Goal: Task Accomplishment & Management: Manage account settings

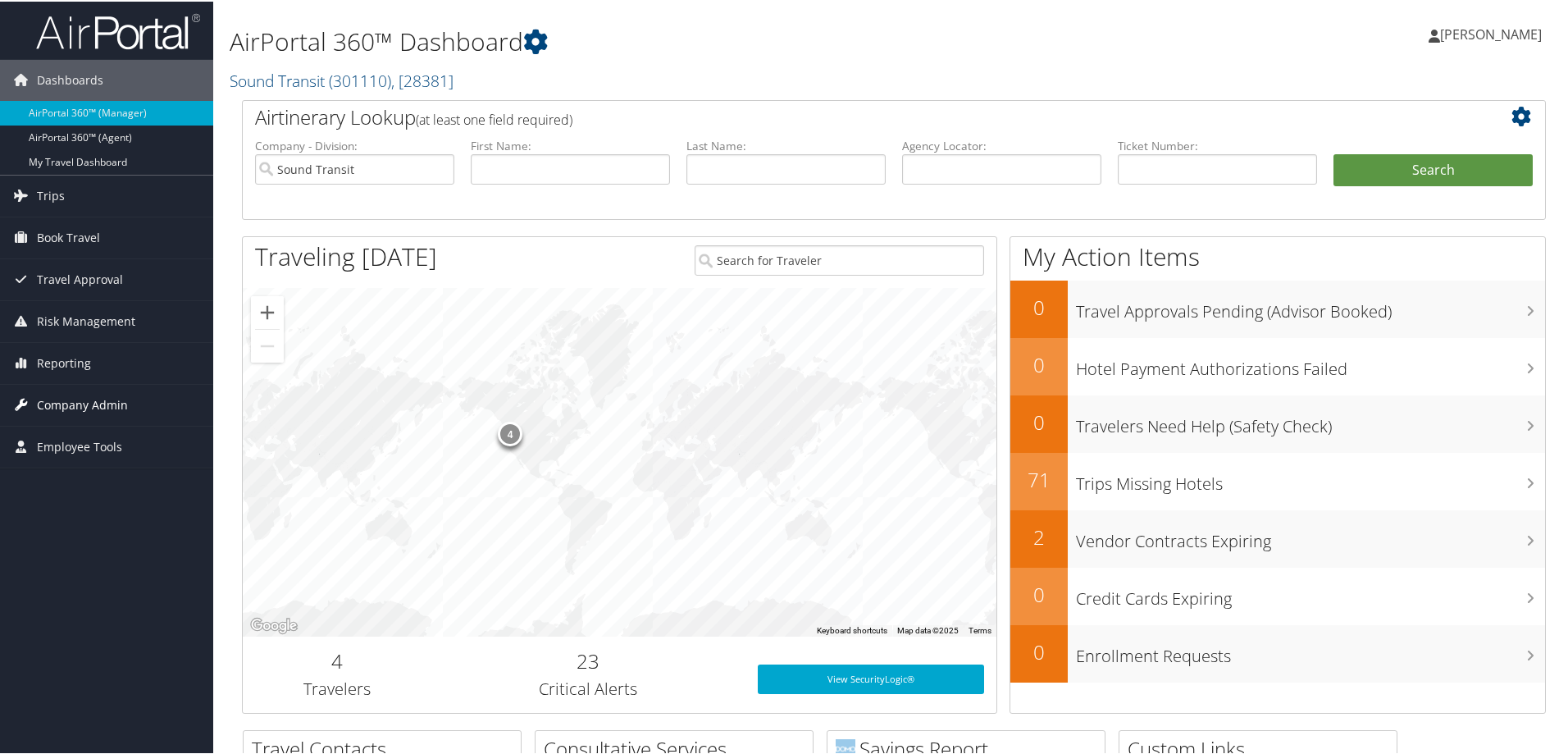
click at [78, 402] on span "Company Admin" at bounding box center [83, 403] width 91 height 41
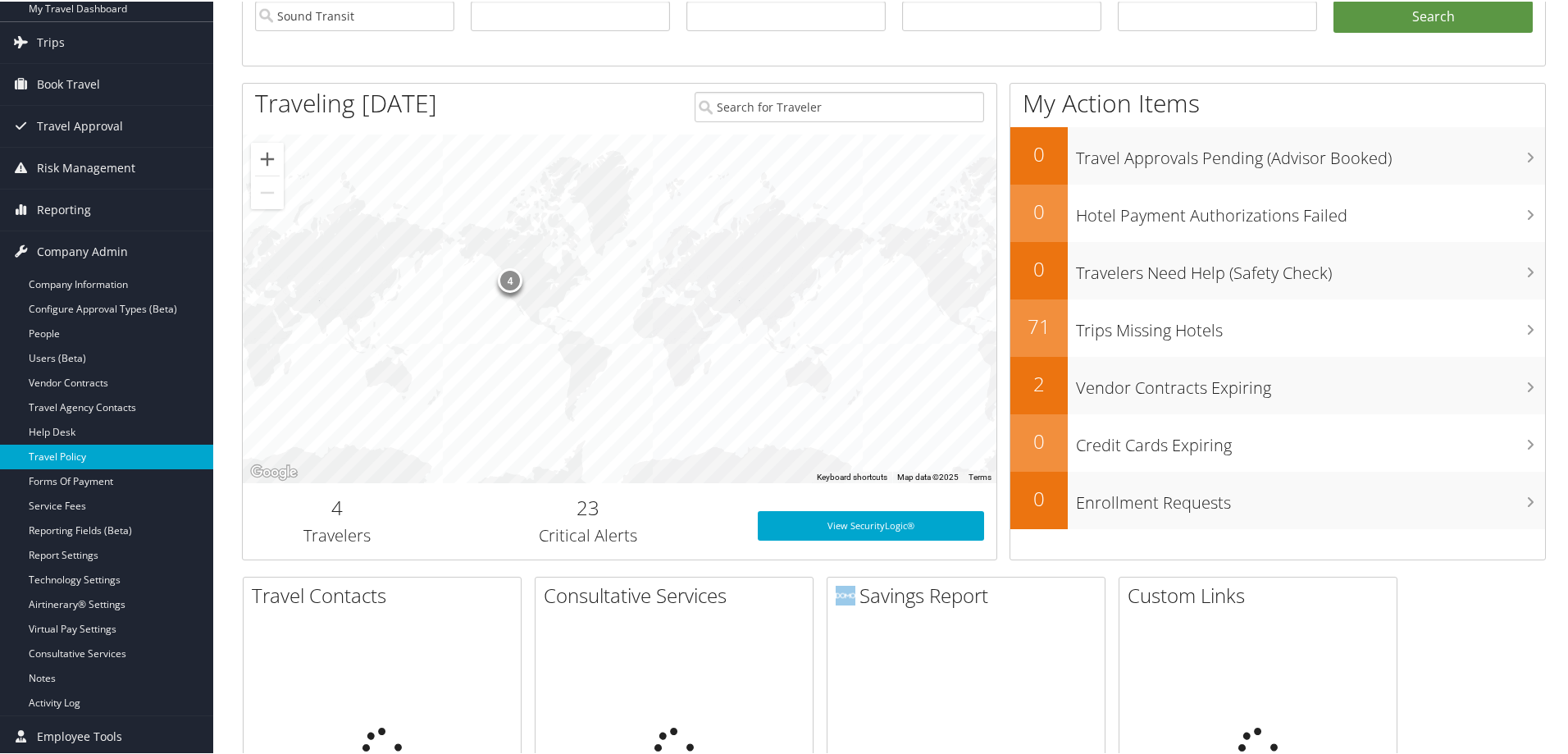
scroll to position [164, 0]
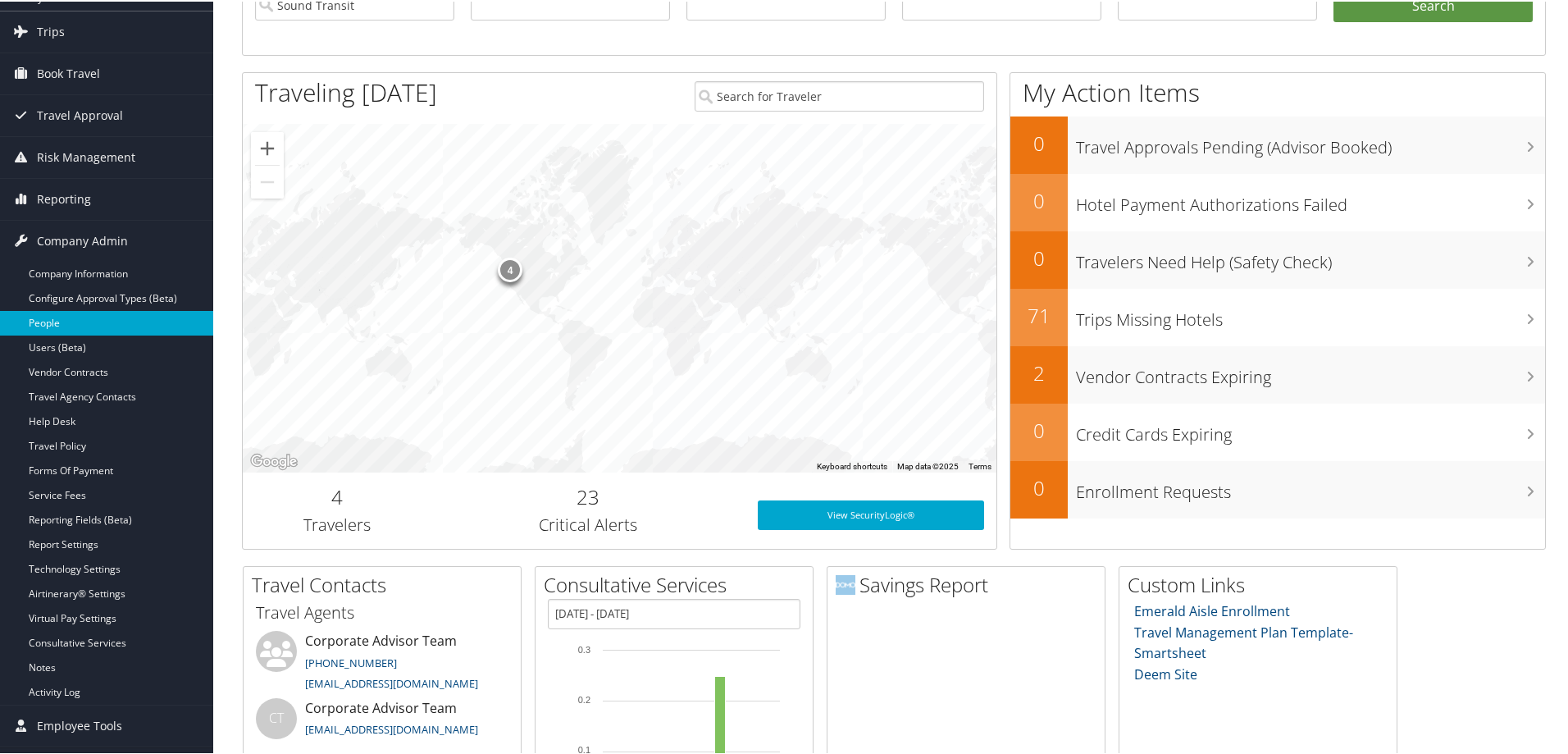
click at [55, 322] on link "People" at bounding box center [106, 321] width 213 height 25
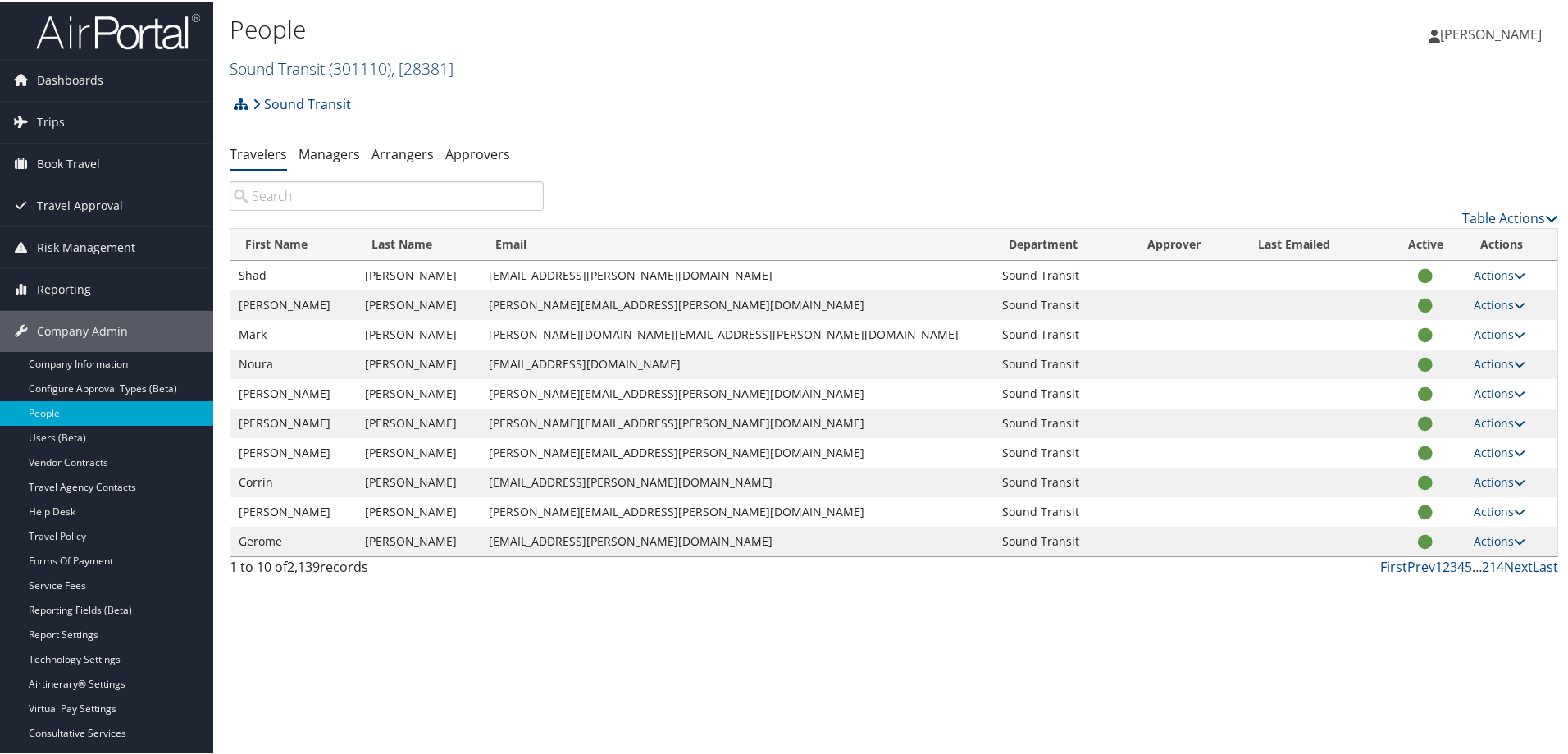
click at [274, 68] on link "Sound Transit ( 301110 ) , [ 28381 ]" at bounding box center [341, 66] width 224 height 22
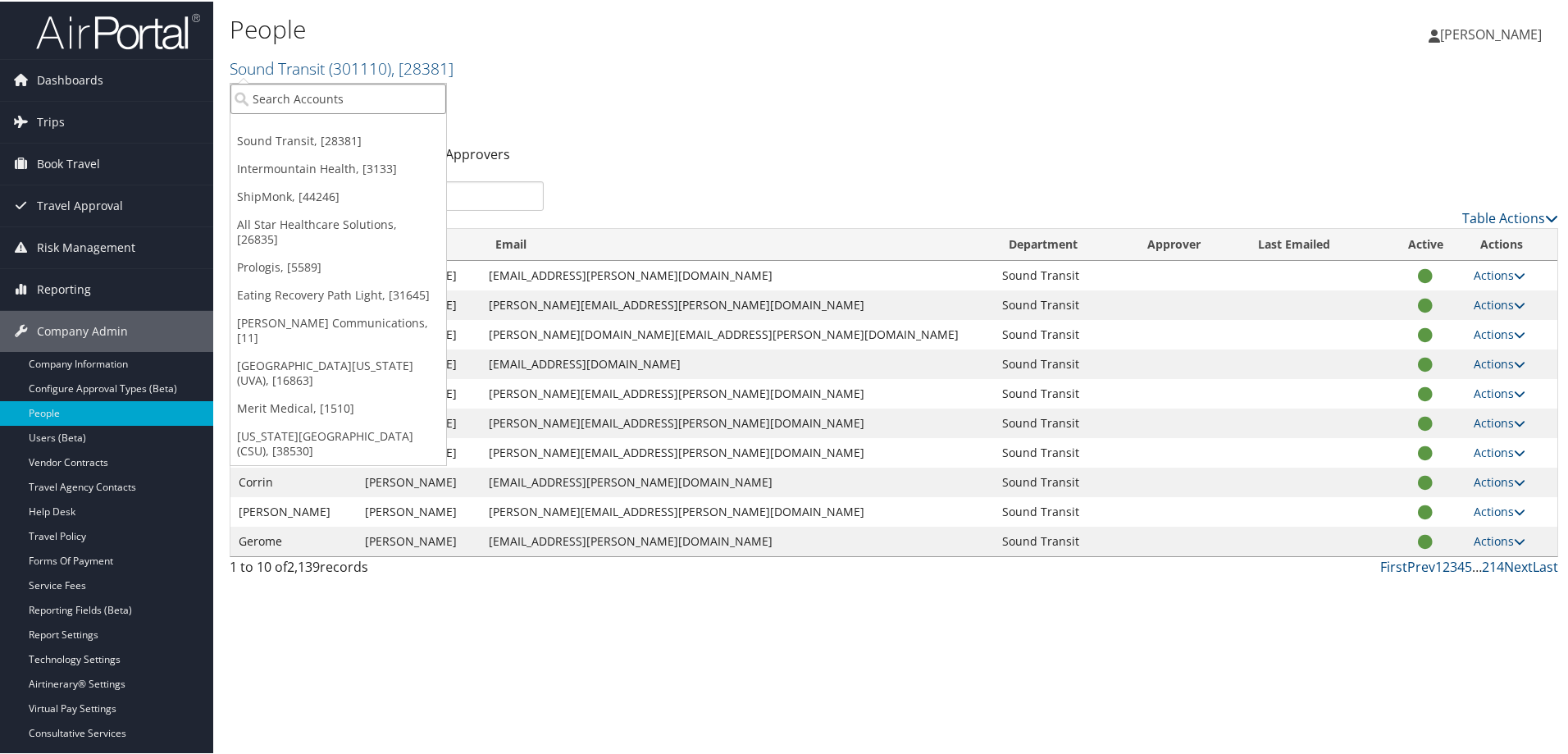
click at [278, 99] on input "search" at bounding box center [338, 97] width 216 height 30
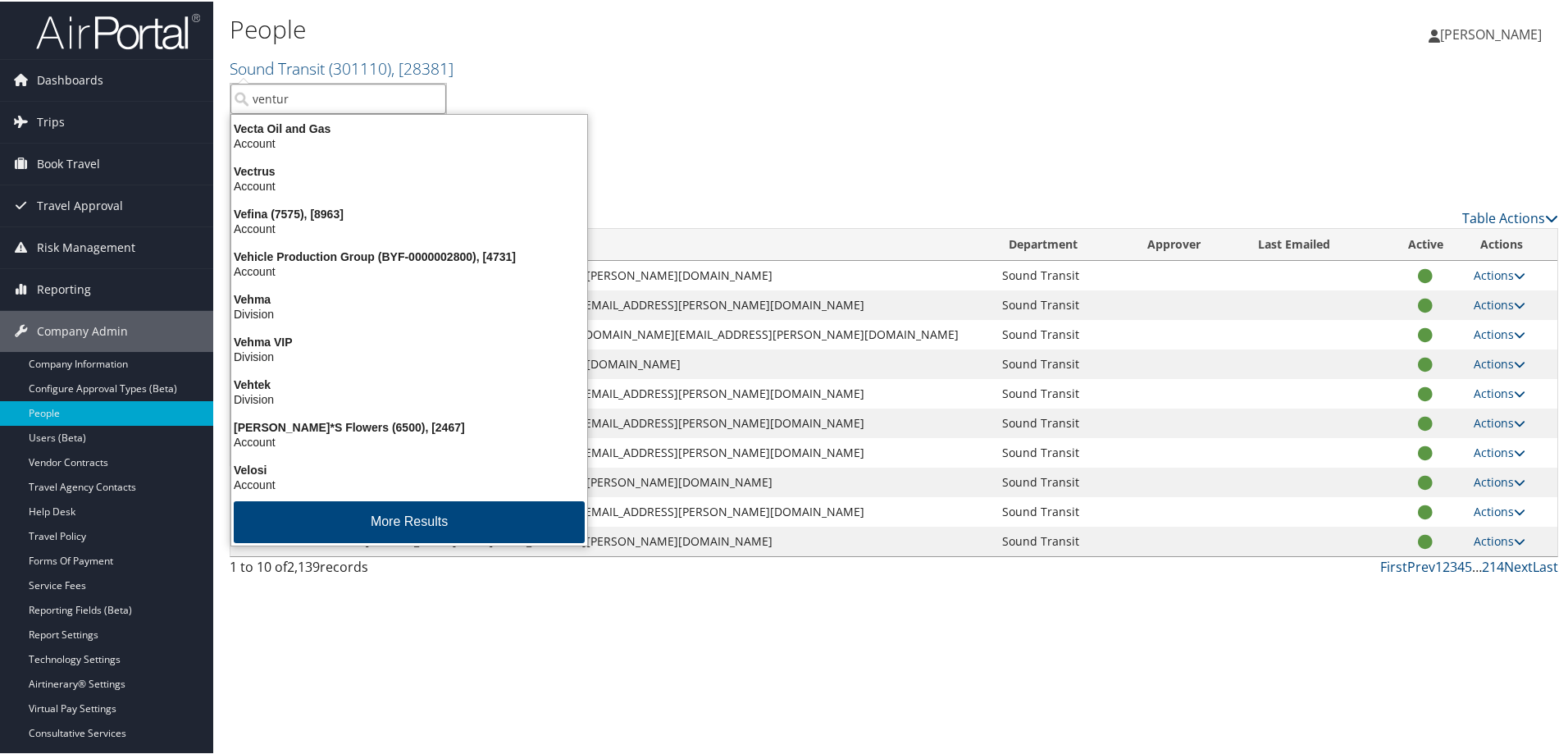
type input "venture"
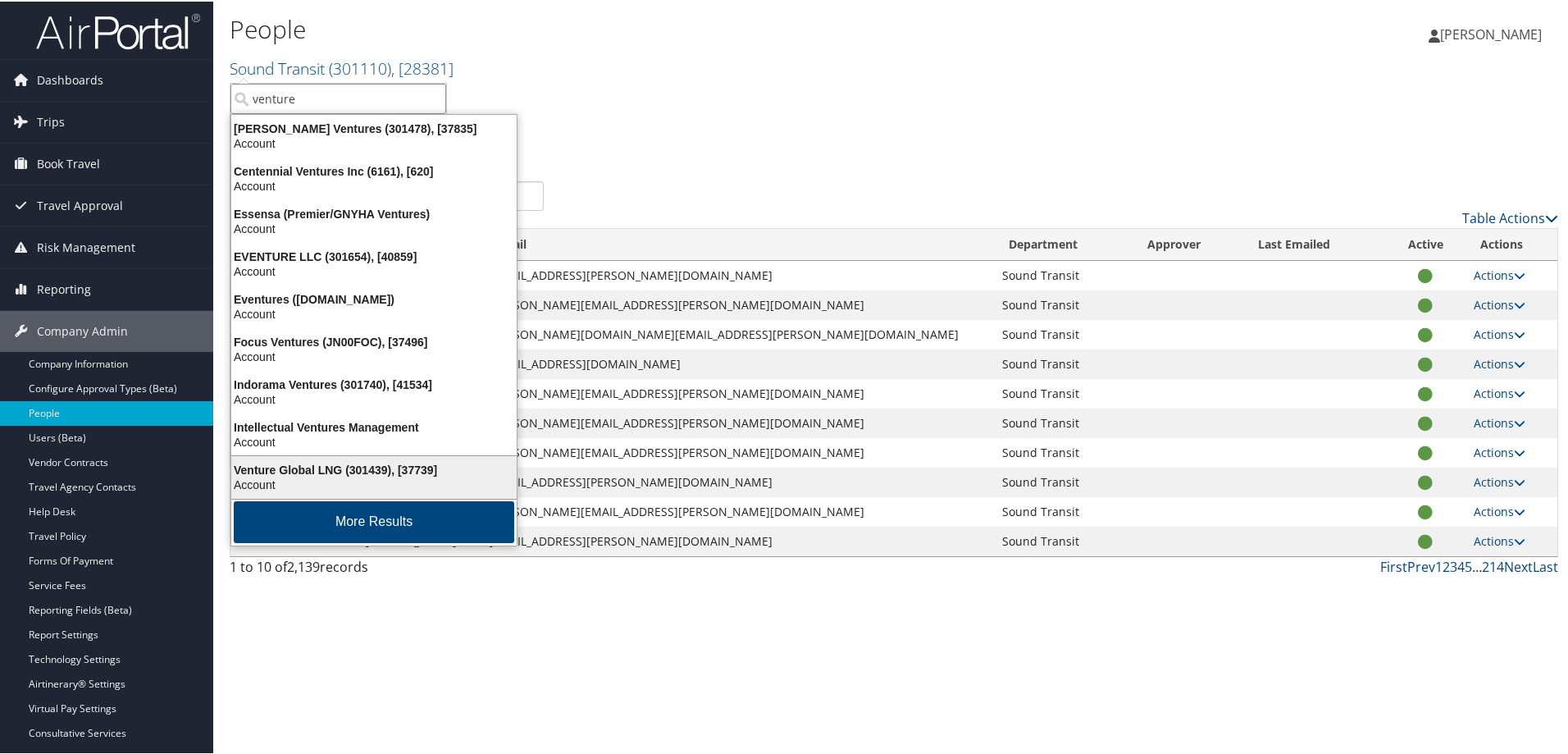
click at [369, 469] on div "Venture Global LNG (301439), [37739]" at bounding box center [373, 468] width 305 height 15
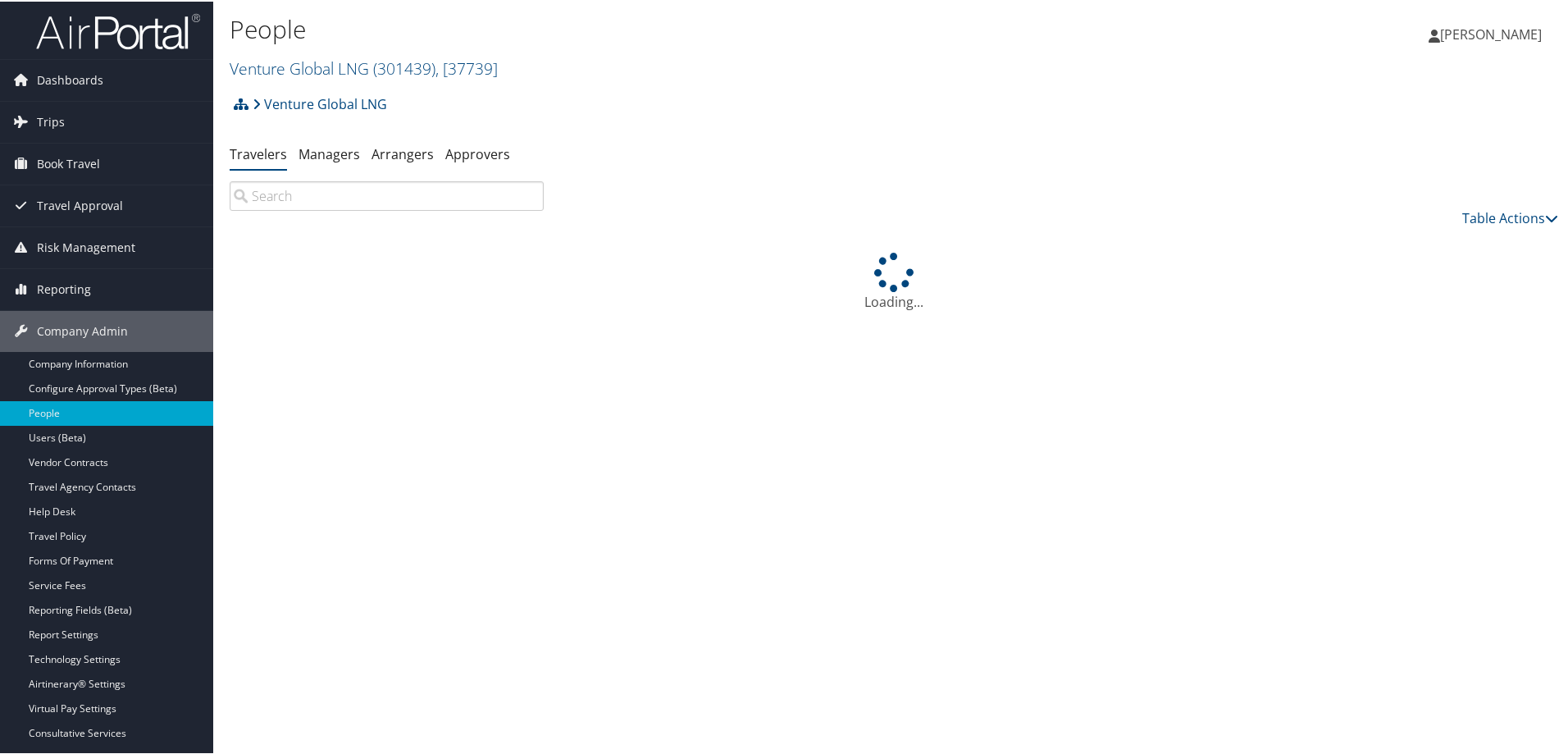
click at [316, 195] on input "search" at bounding box center [386, 194] width 314 height 29
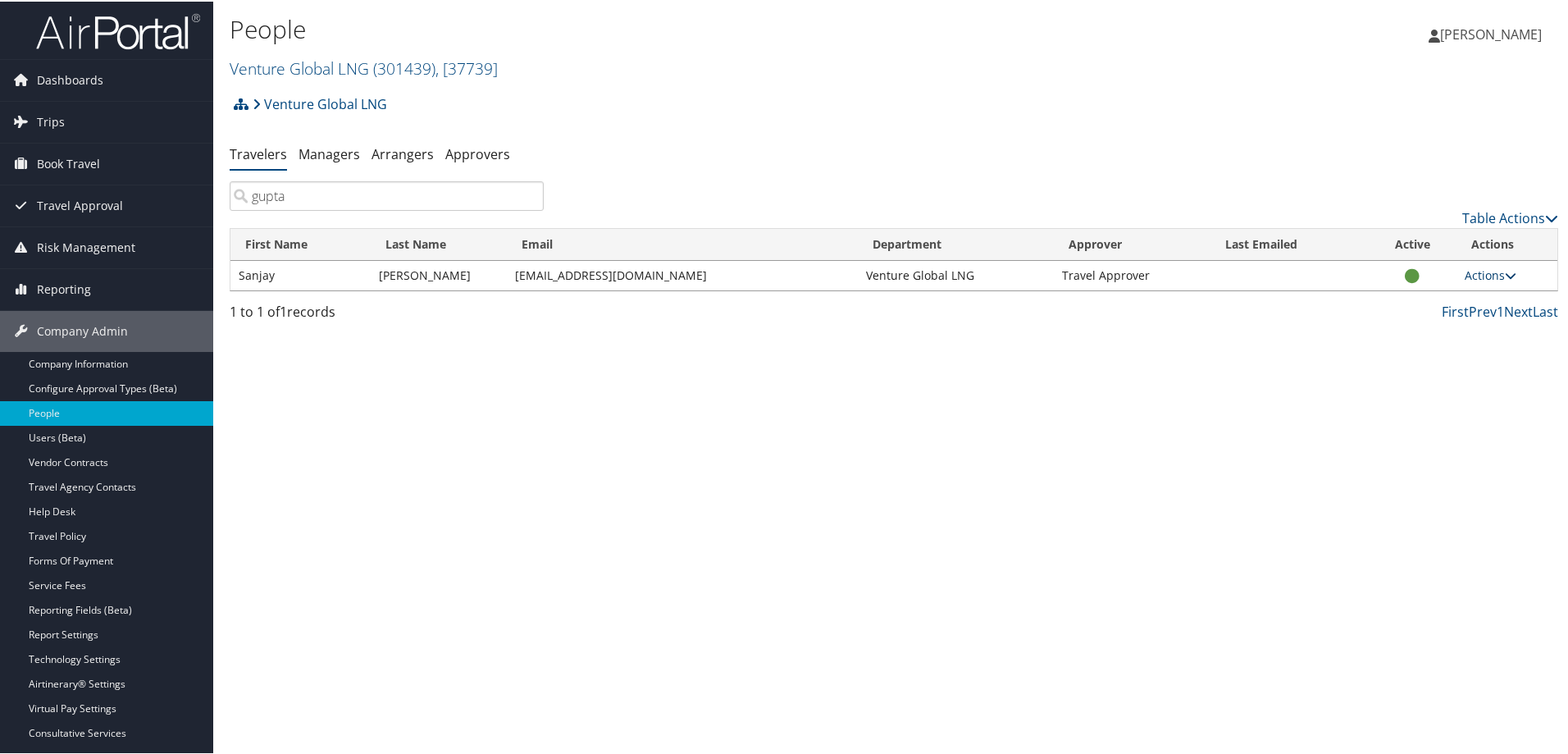
type input "gupta"
click at [1482, 275] on link "Actions" at bounding box center [1490, 273] width 52 height 15
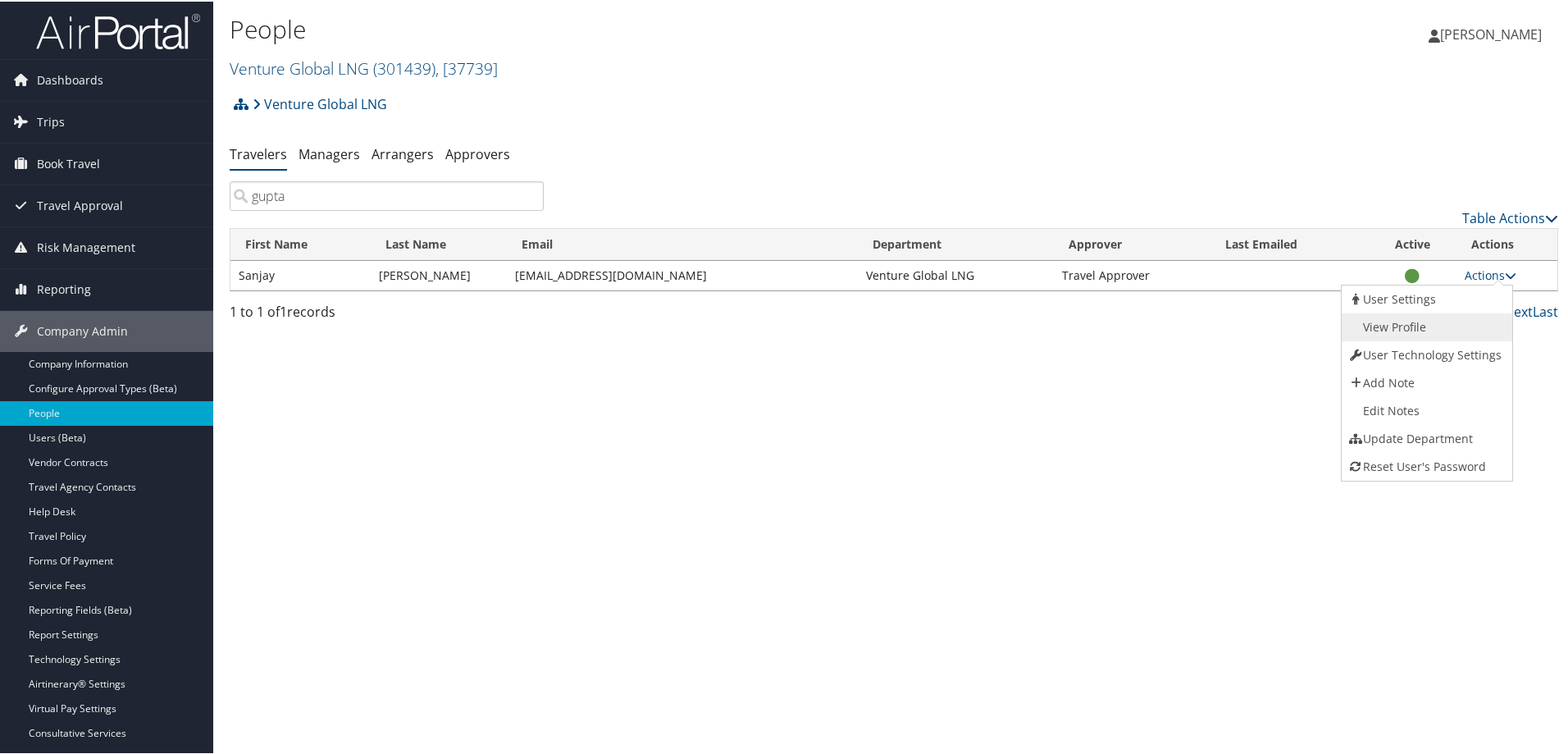
click at [1441, 317] on link "View Profile" at bounding box center [1424, 325] width 167 height 28
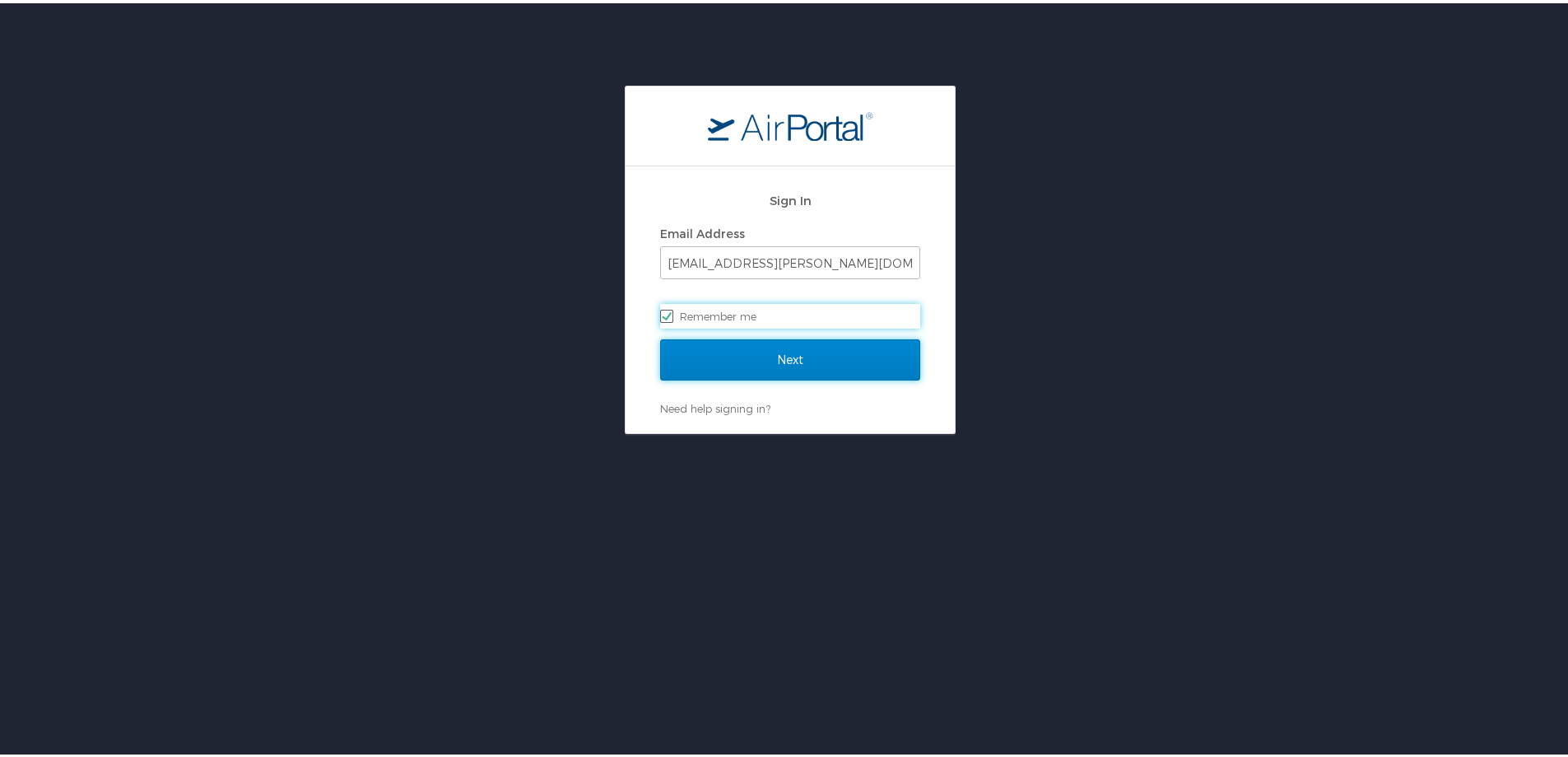
click at [777, 368] on input "Next" at bounding box center [790, 357] width 260 height 41
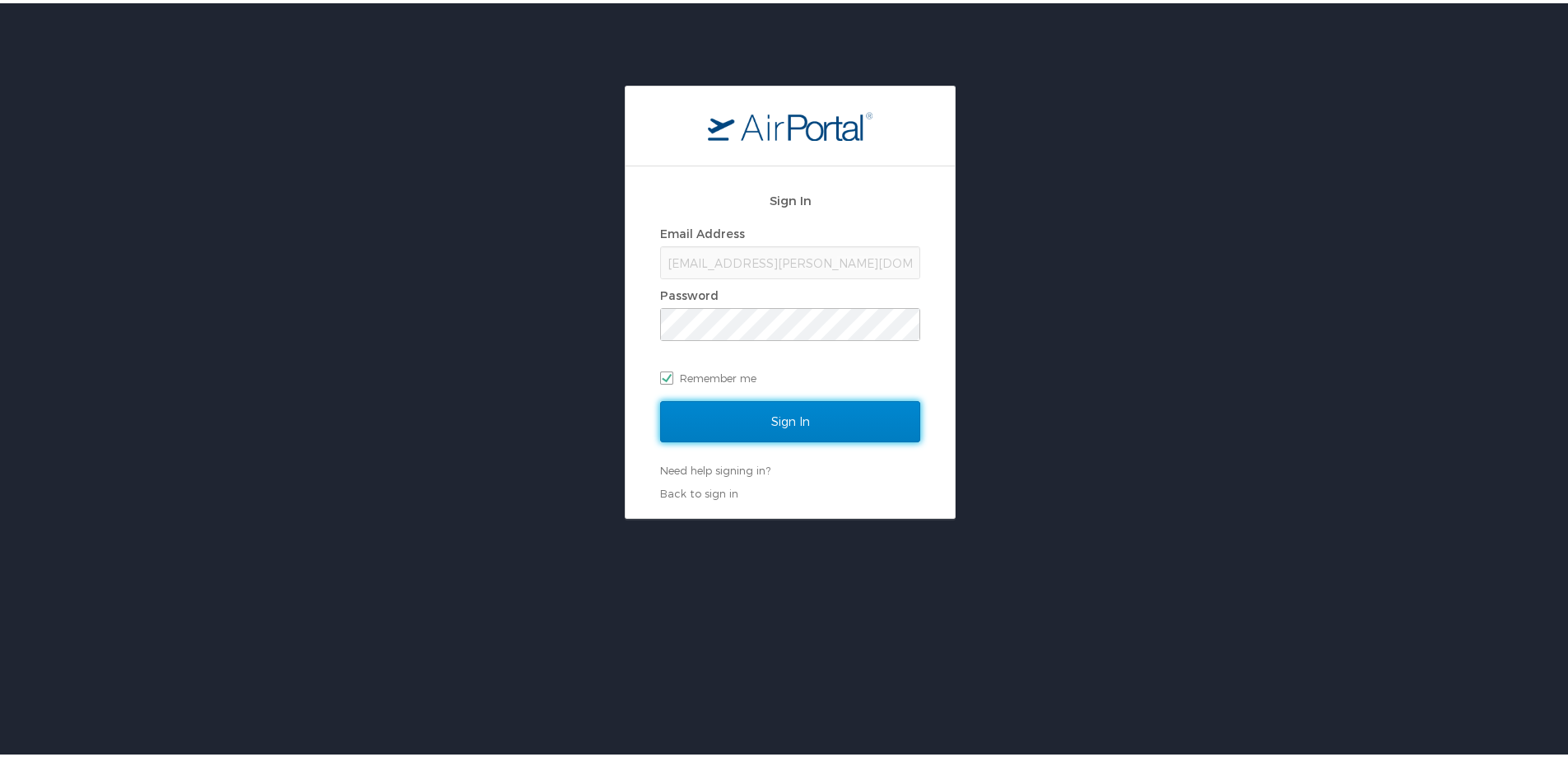
click at [755, 413] on input "Sign In" at bounding box center [790, 418] width 260 height 41
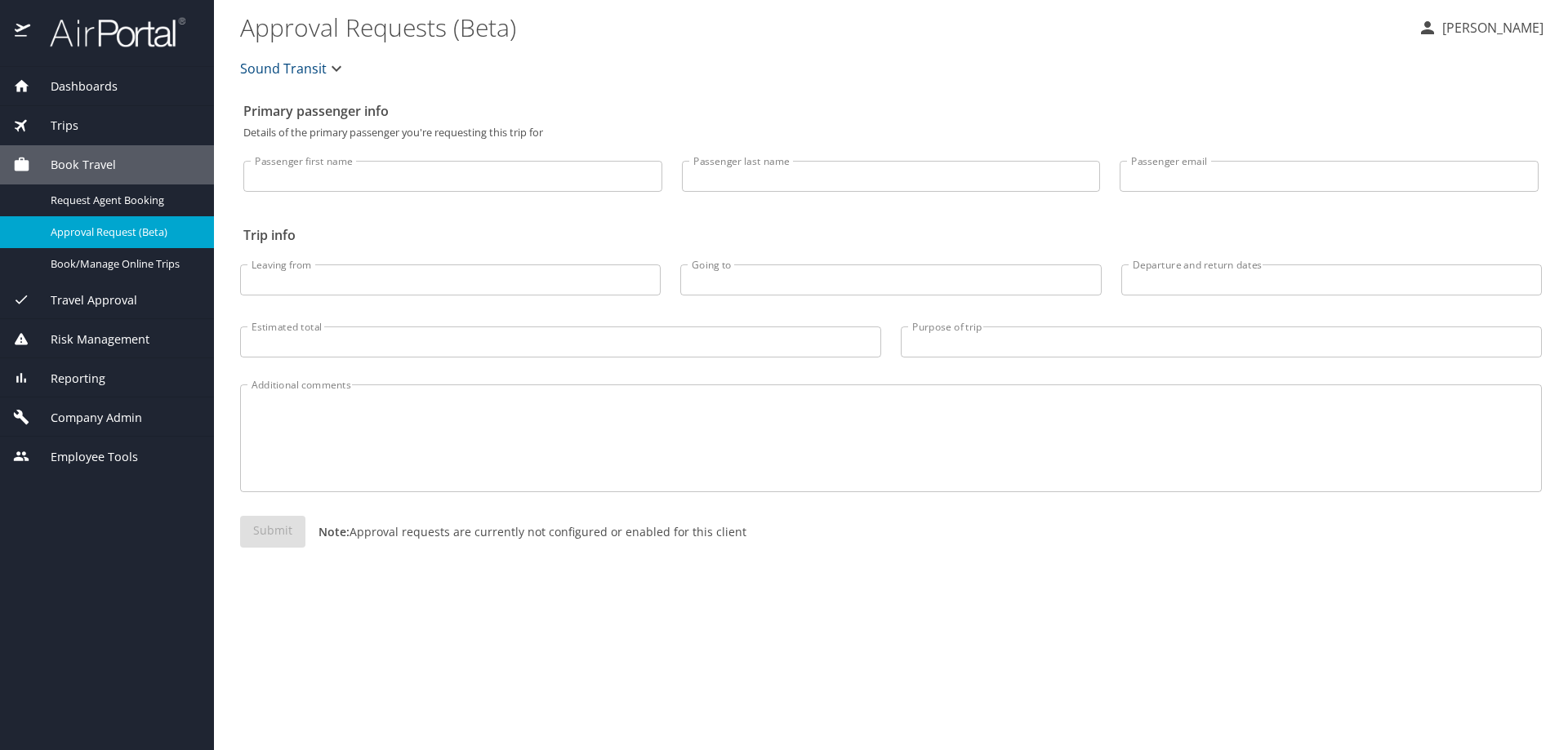
click at [294, 70] on span "Sound Transit" at bounding box center [283, 68] width 86 height 23
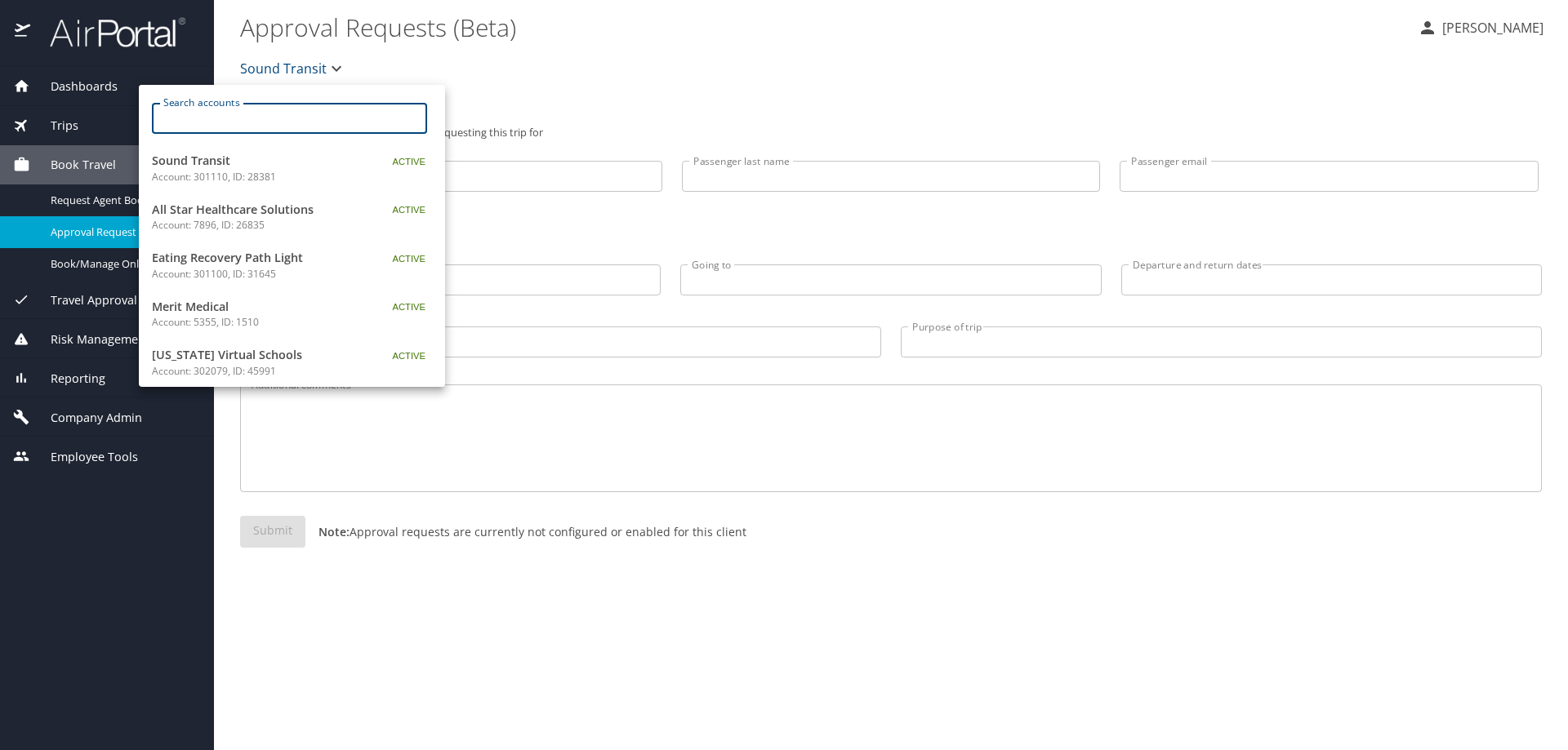
click at [293, 111] on input "Search accounts" at bounding box center [295, 119] width 265 height 31
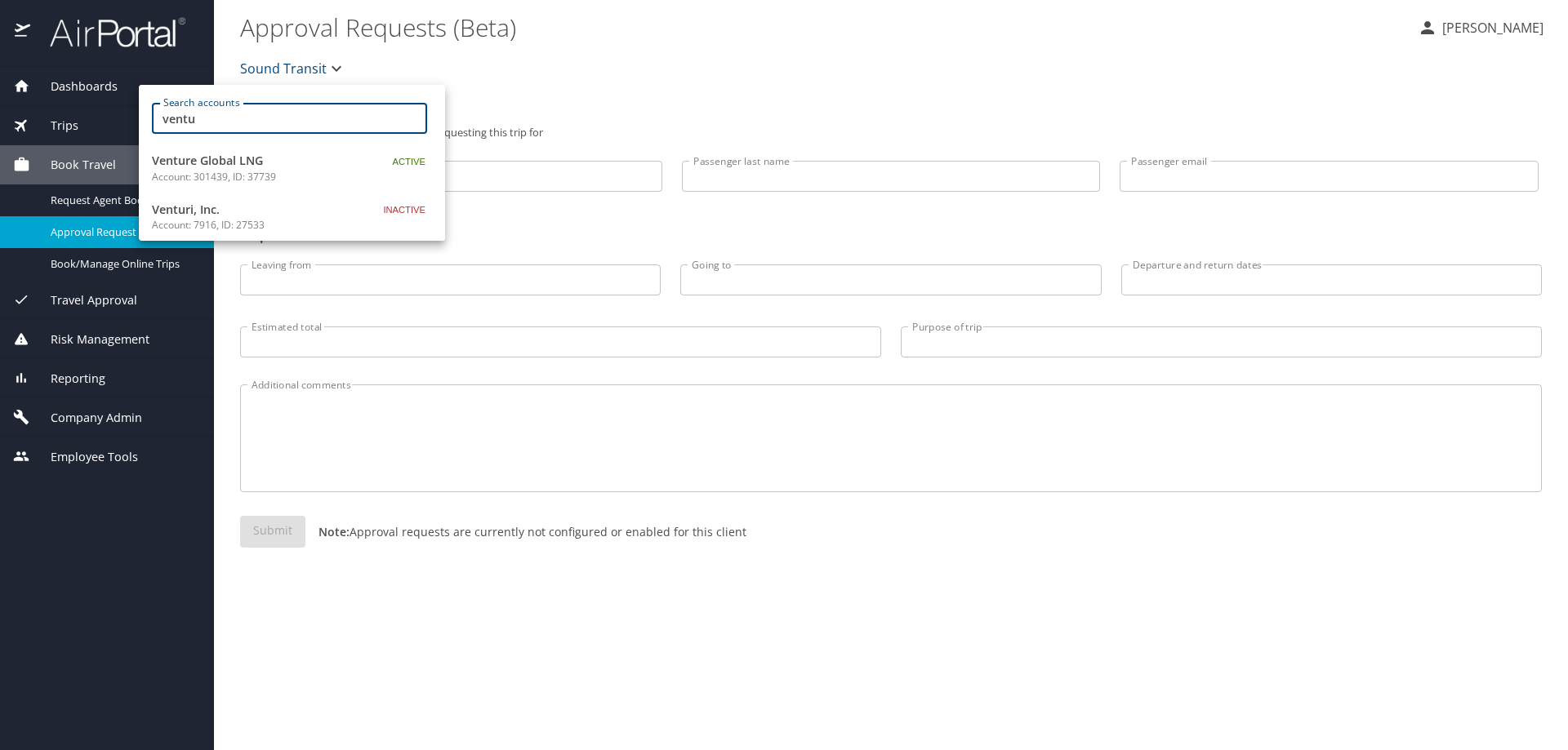
type input "ventu"
click at [772, 645] on div at bounding box center [784, 375] width 1568 height 750
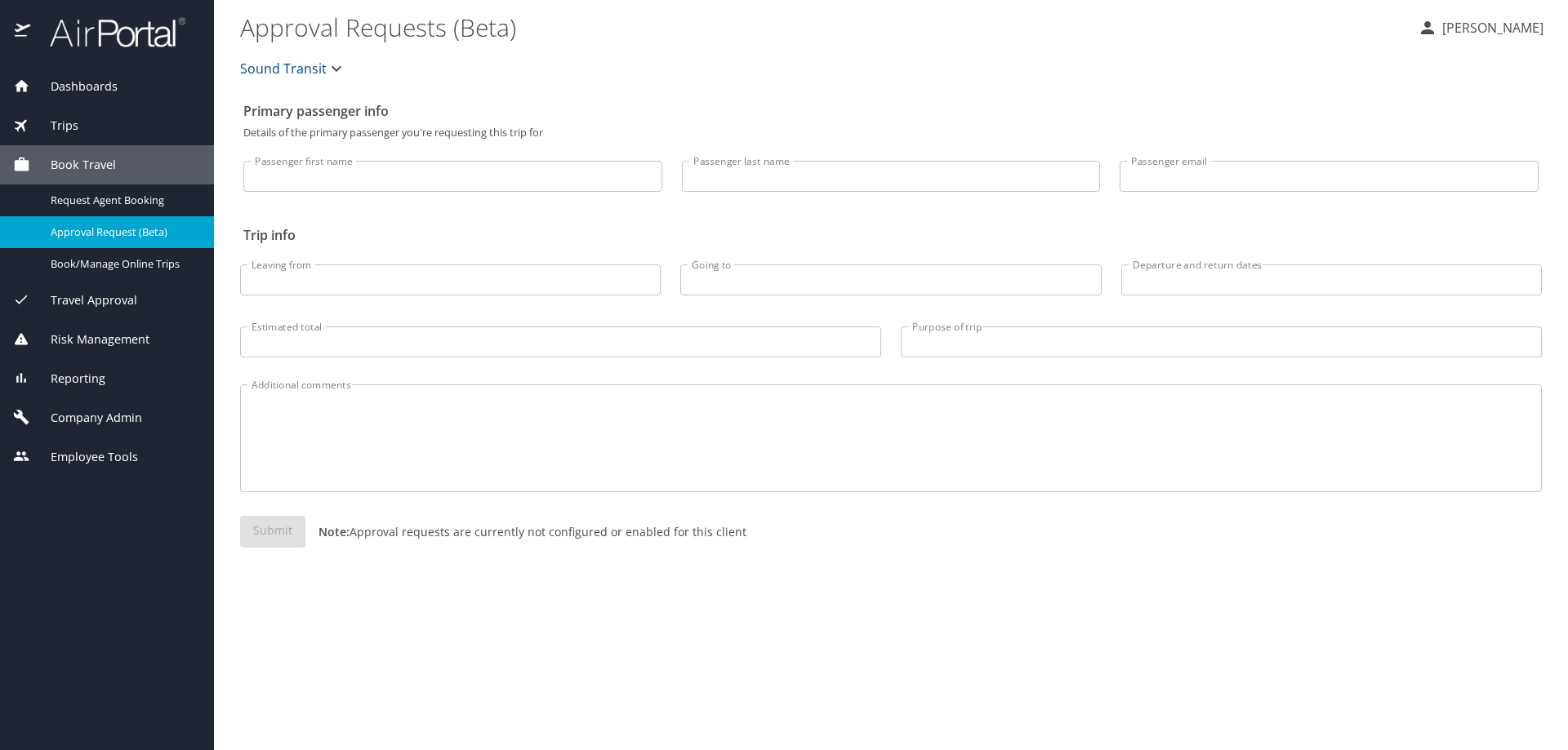
click at [85, 375] on span "Reporting" at bounding box center [67, 379] width 75 height 18
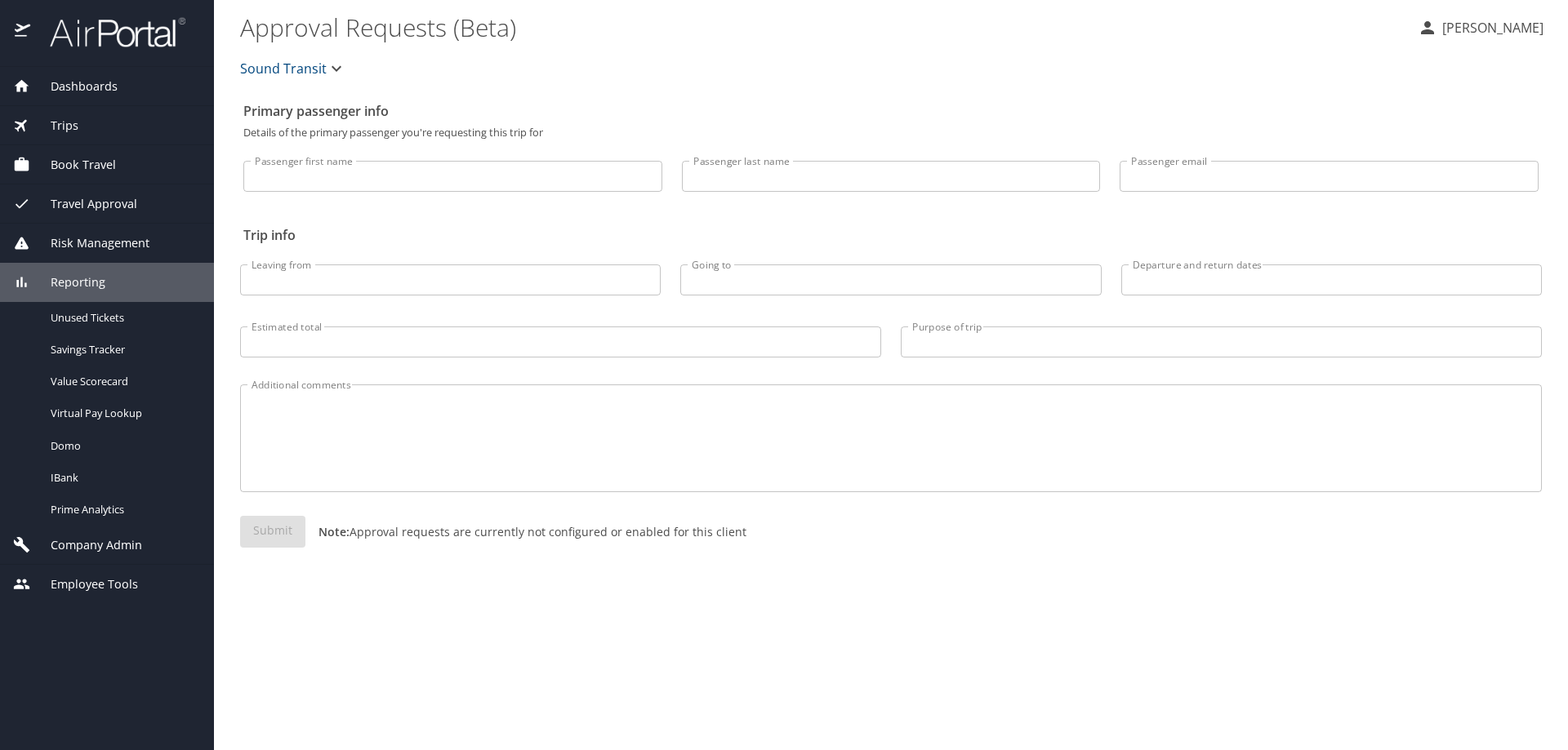
click at [70, 543] on span "Company Admin" at bounding box center [85, 545] width 111 height 18
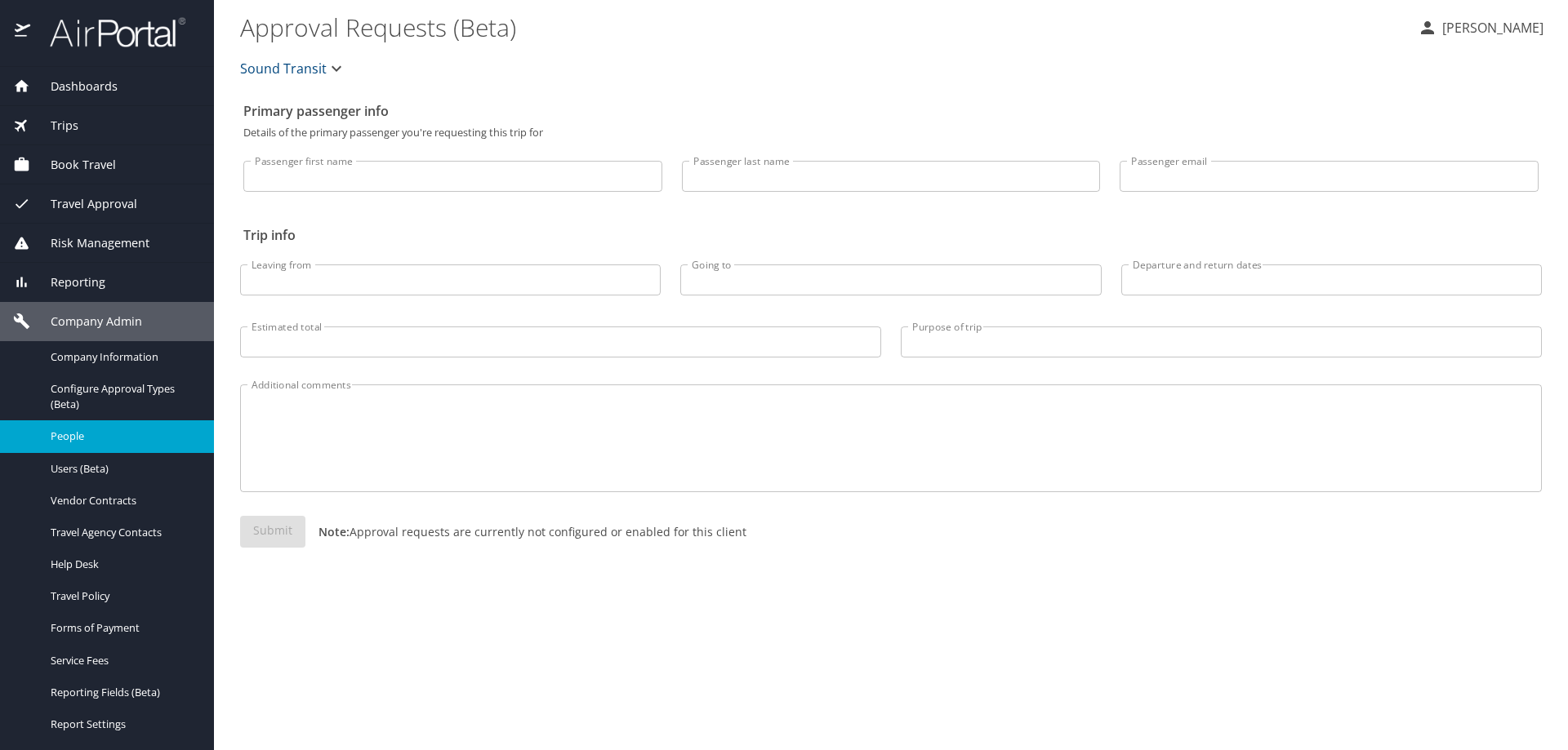
click at [79, 438] on span "People" at bounding box center [122, 436] width 144 height 15
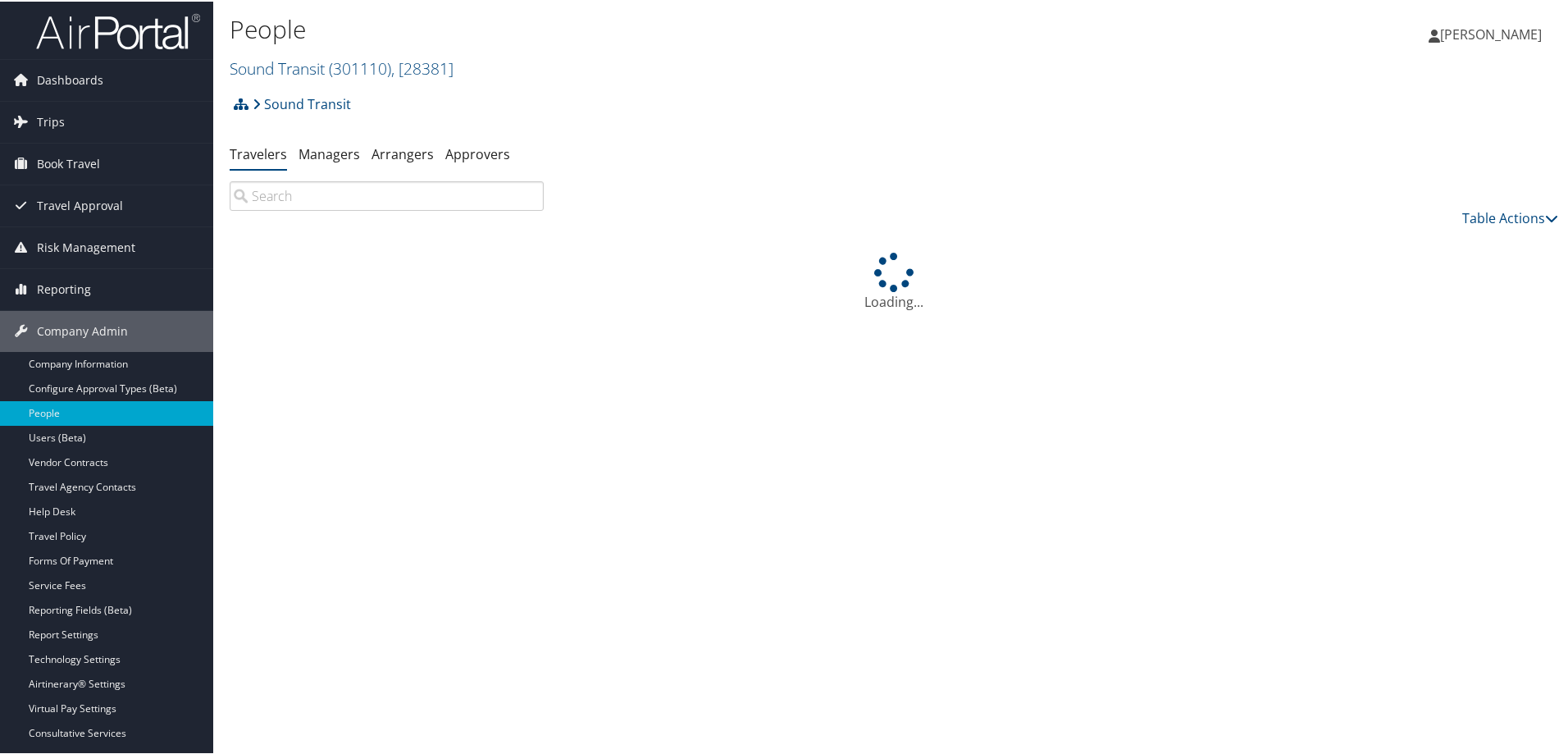
click at [271, 199] on input "search" at bounding box center [386, 194] width 314 height 29
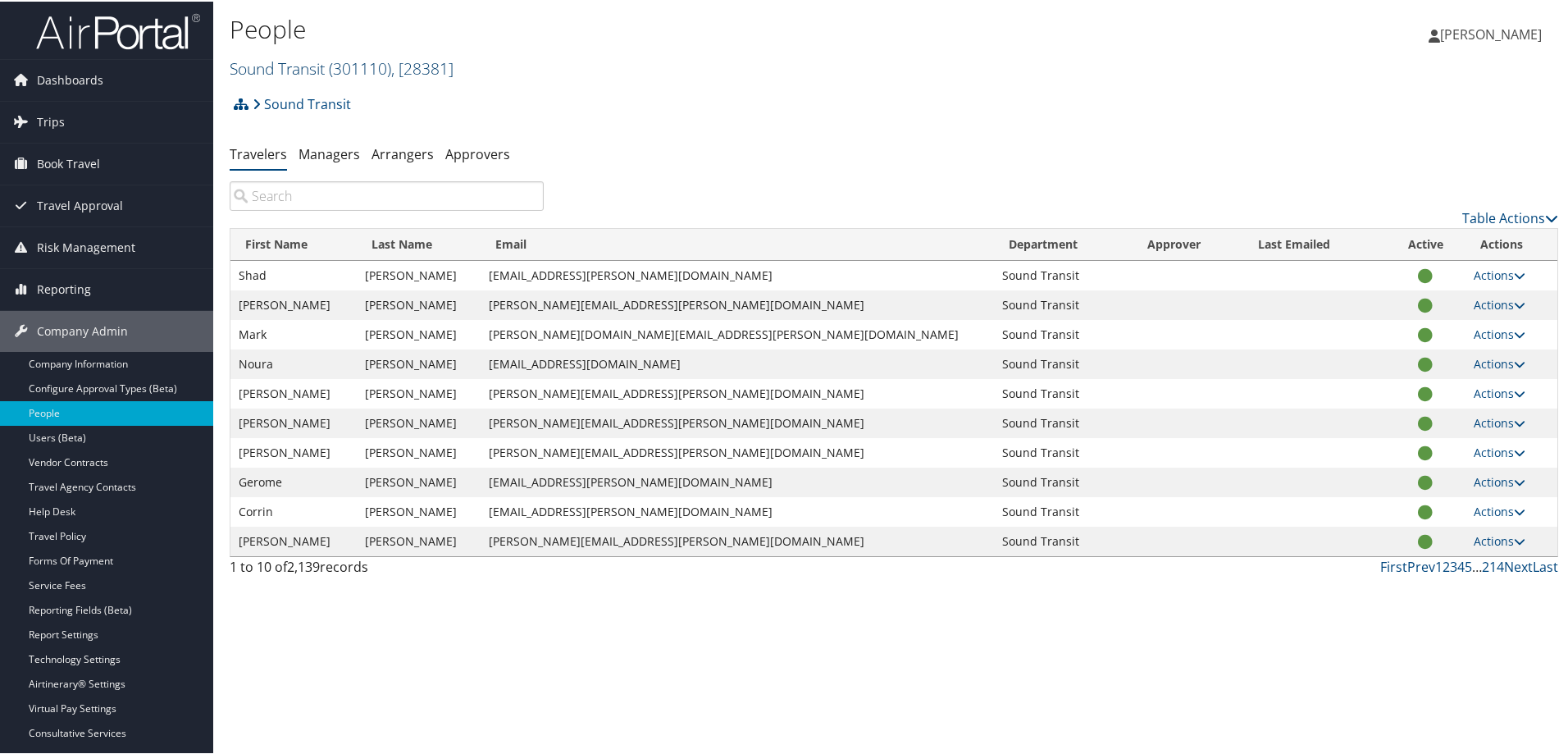
click at [336, 70] on span "( 301110 )" at bounding box center [359, 66] width 62 height 22
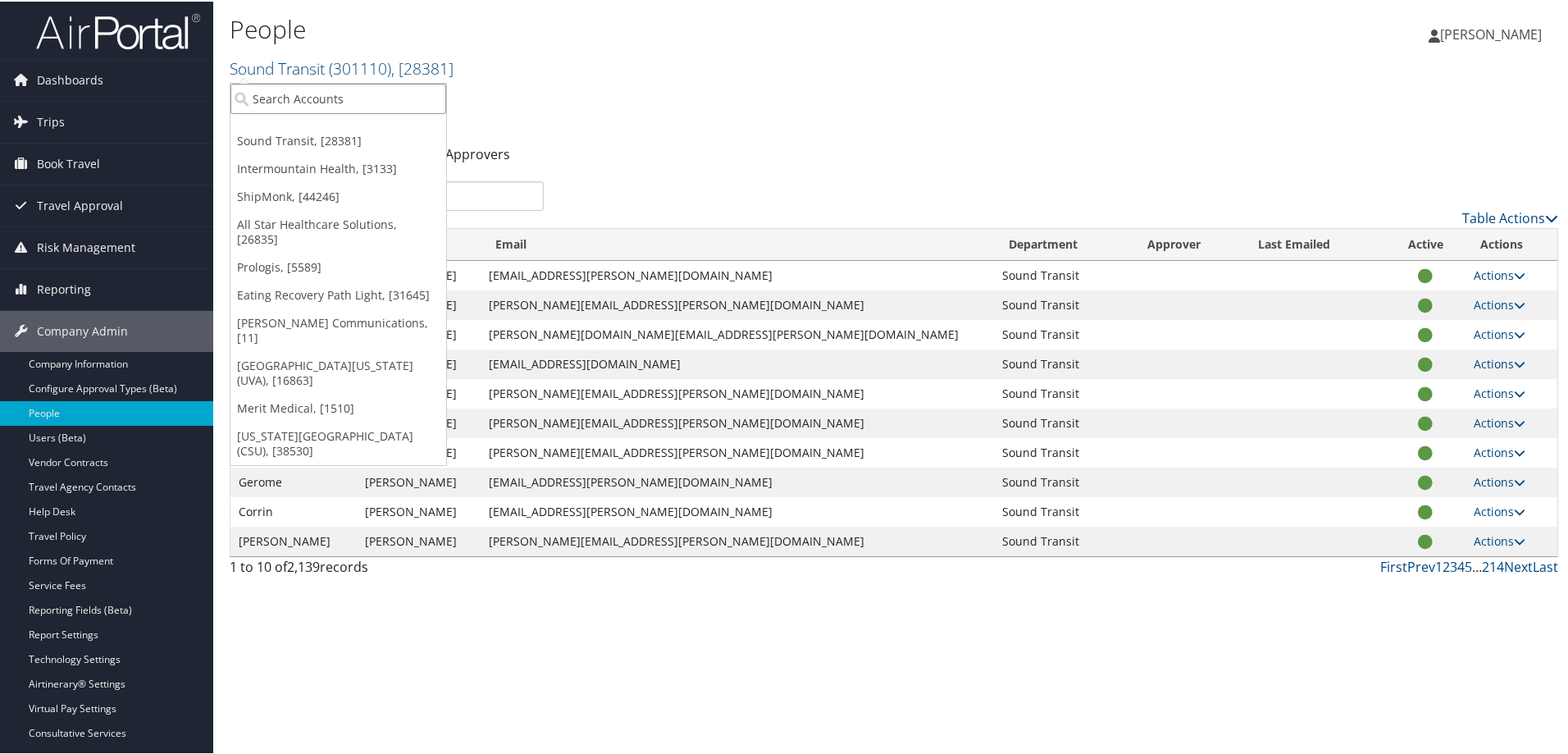
click at [349, 95] on input "search" at bounding box center [338, 97] width 216 height 30
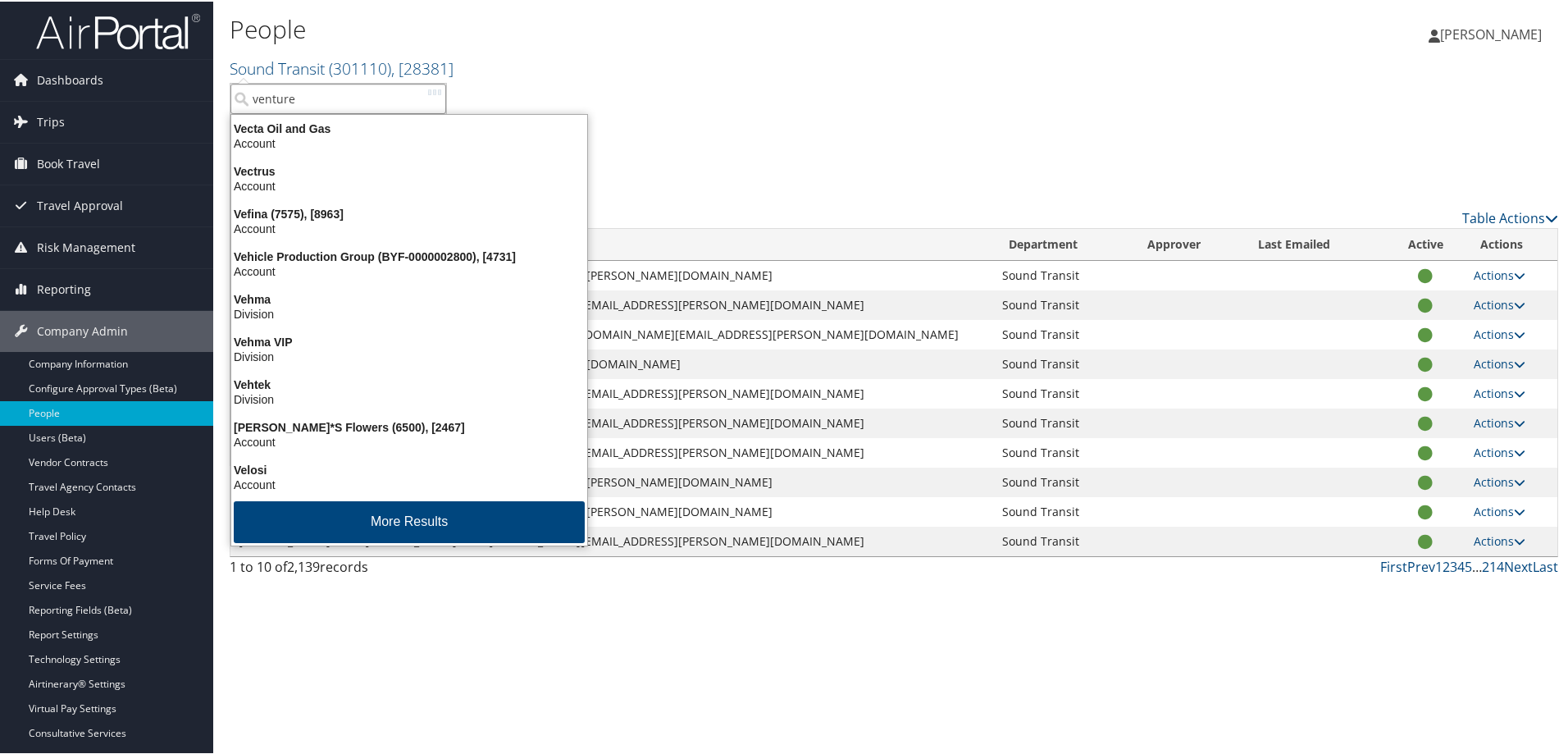
type input "venture"
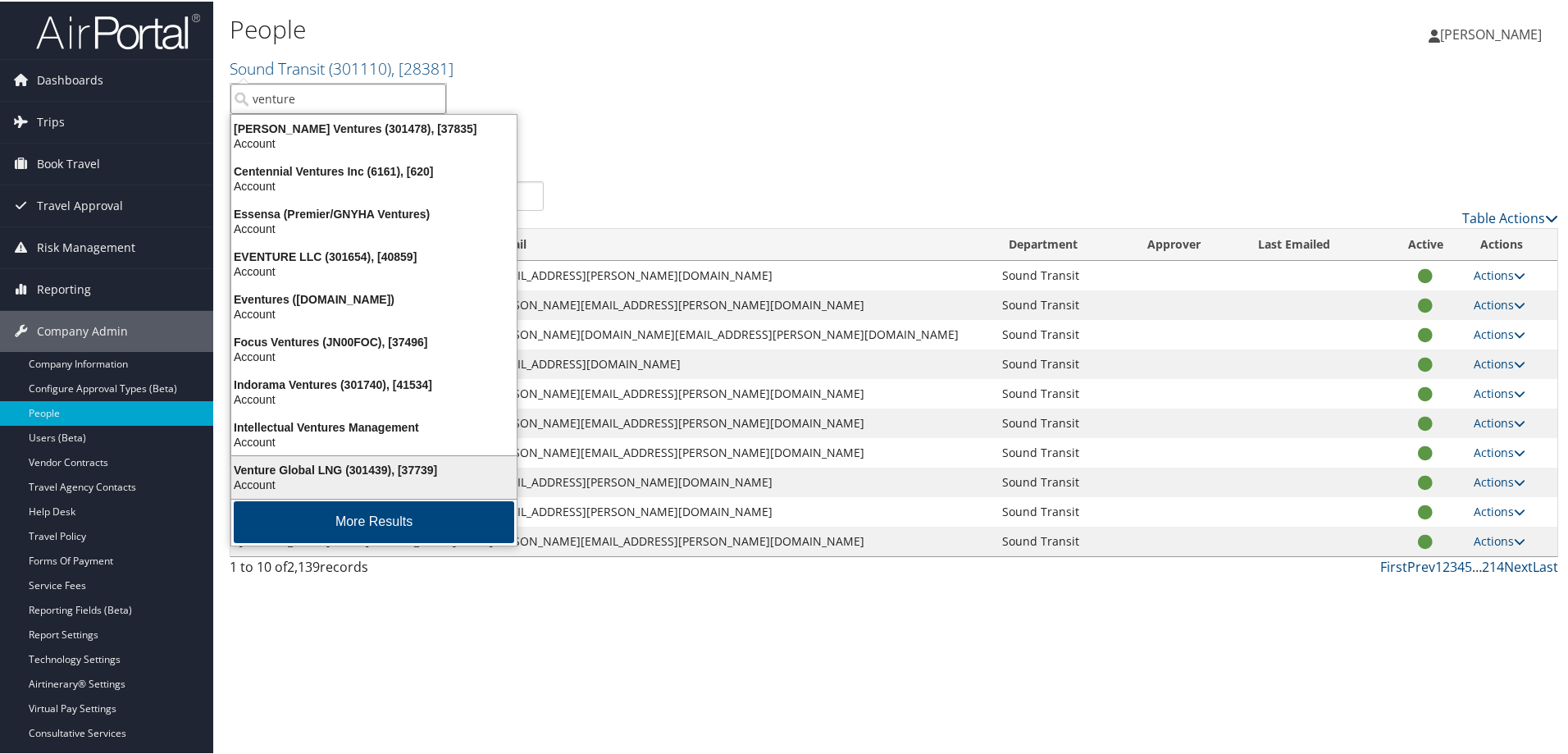
click at [323, 479] on div "Account" at bounding box center [373, 484] width 305 height 15
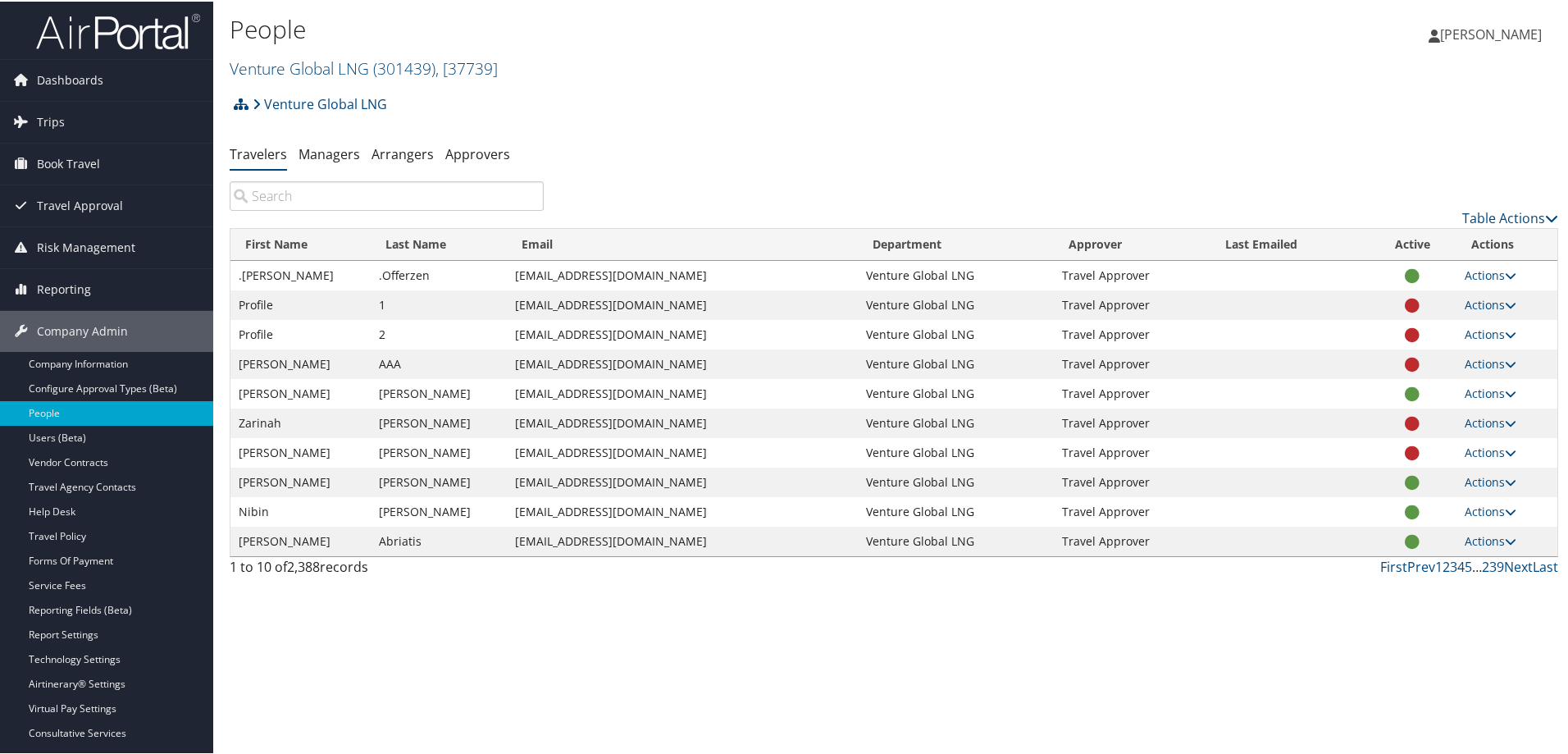
click at [295, 198] on input "search" at bounding box center [386, 194] width 314 height 29
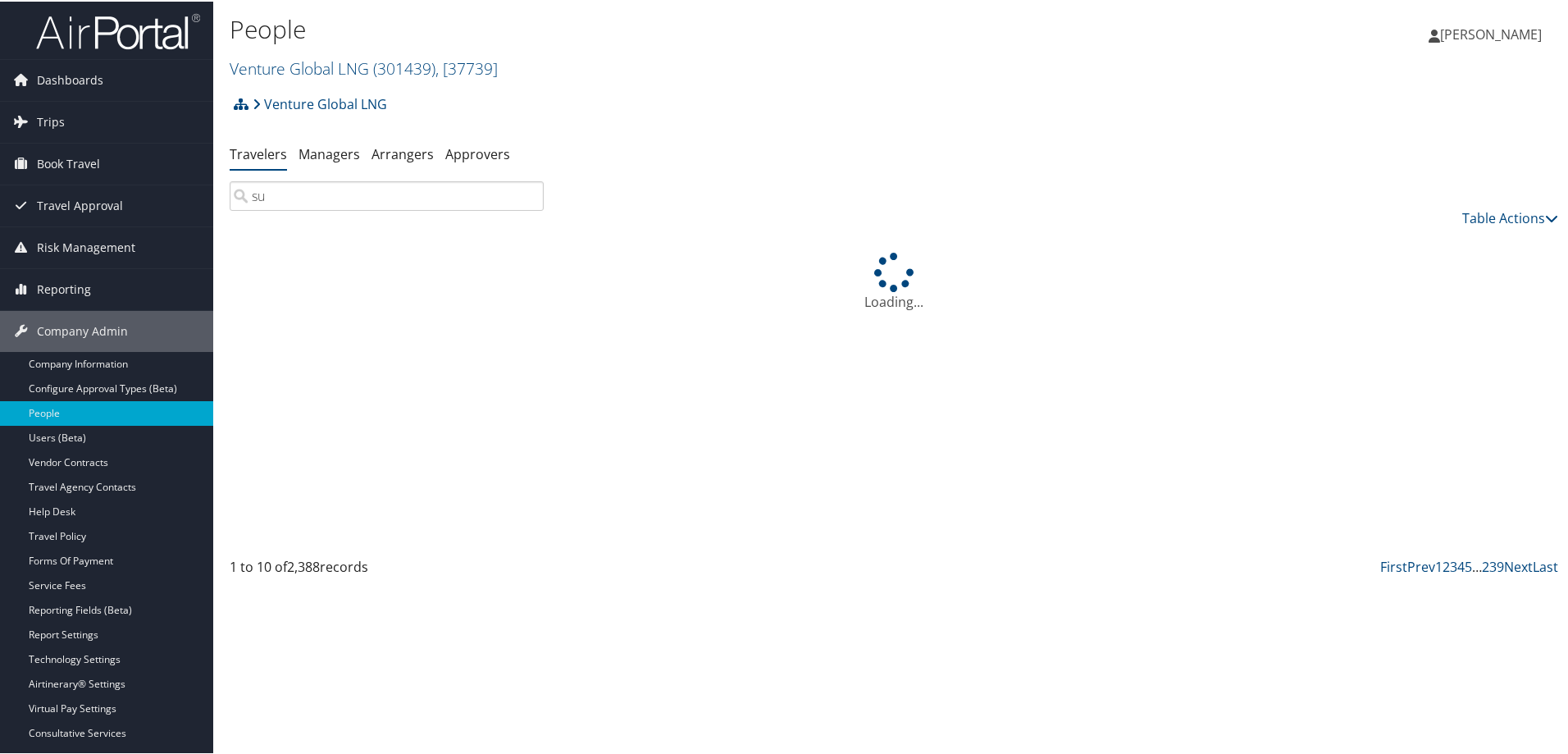
type input "s"
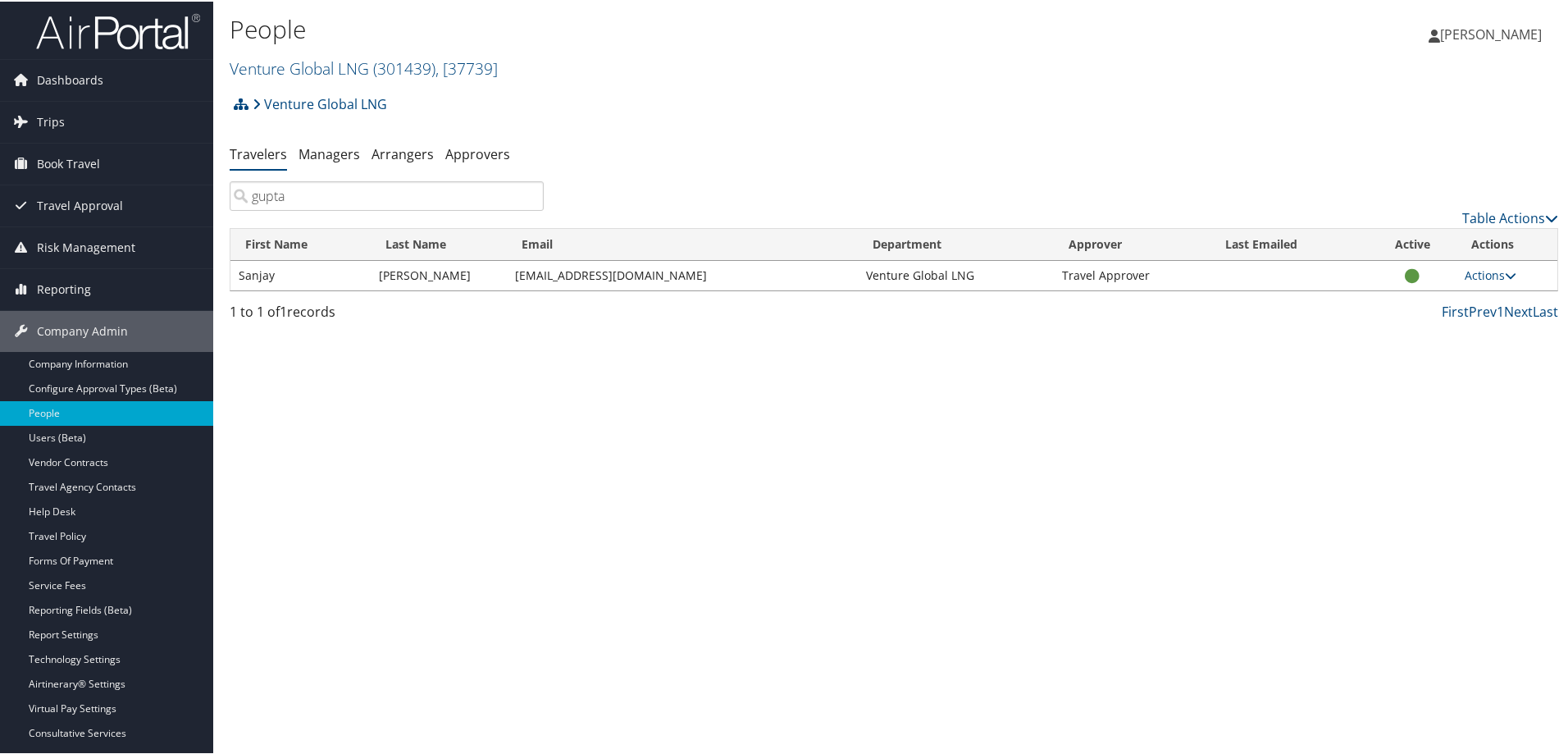
type input "gupta"
click at [1473, 280] on link "Actions" at bounding box center [1490, 273] width 52 height 15
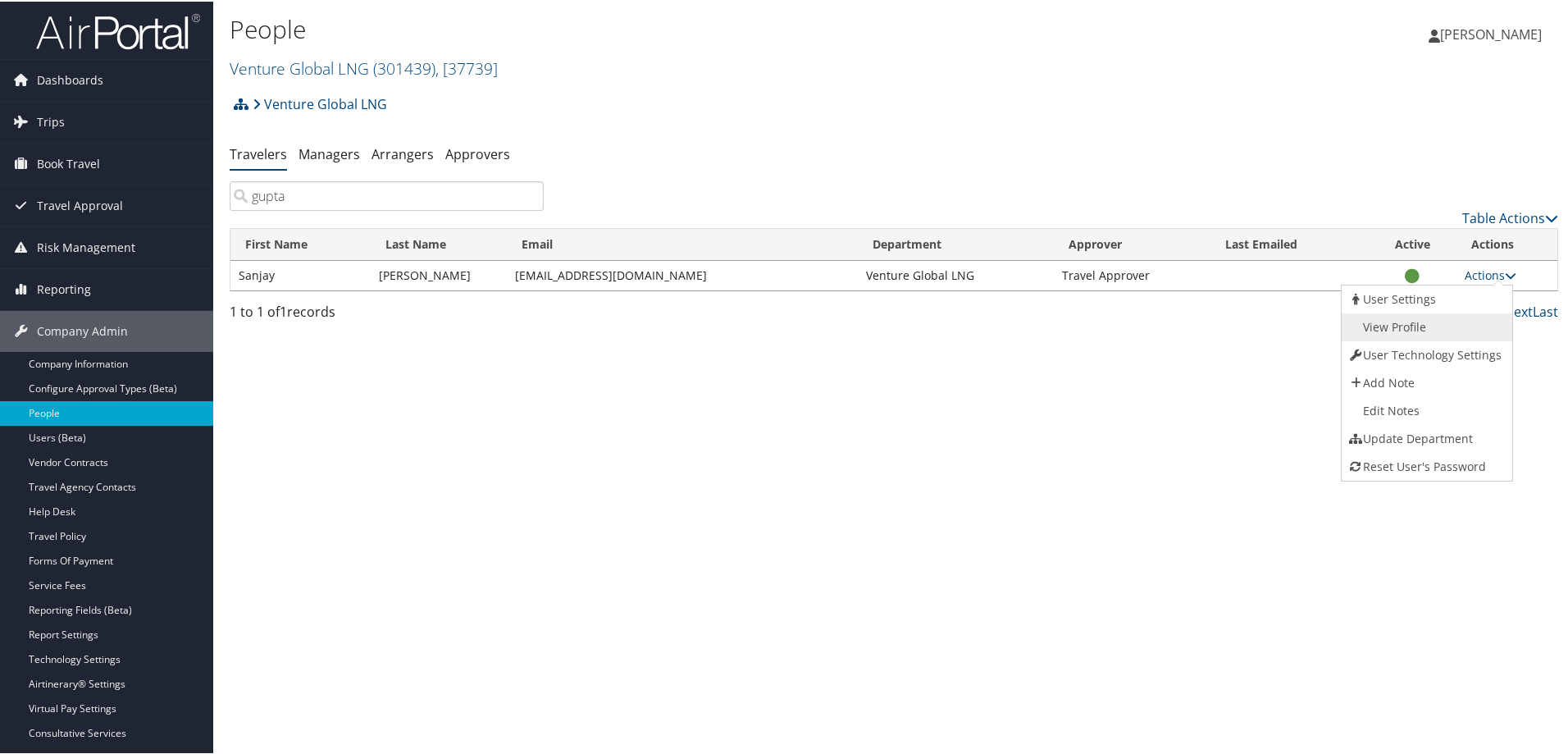
click at [1400, 332] on link "View Profile" at bounding box center [1424, 325] width 167 height 28
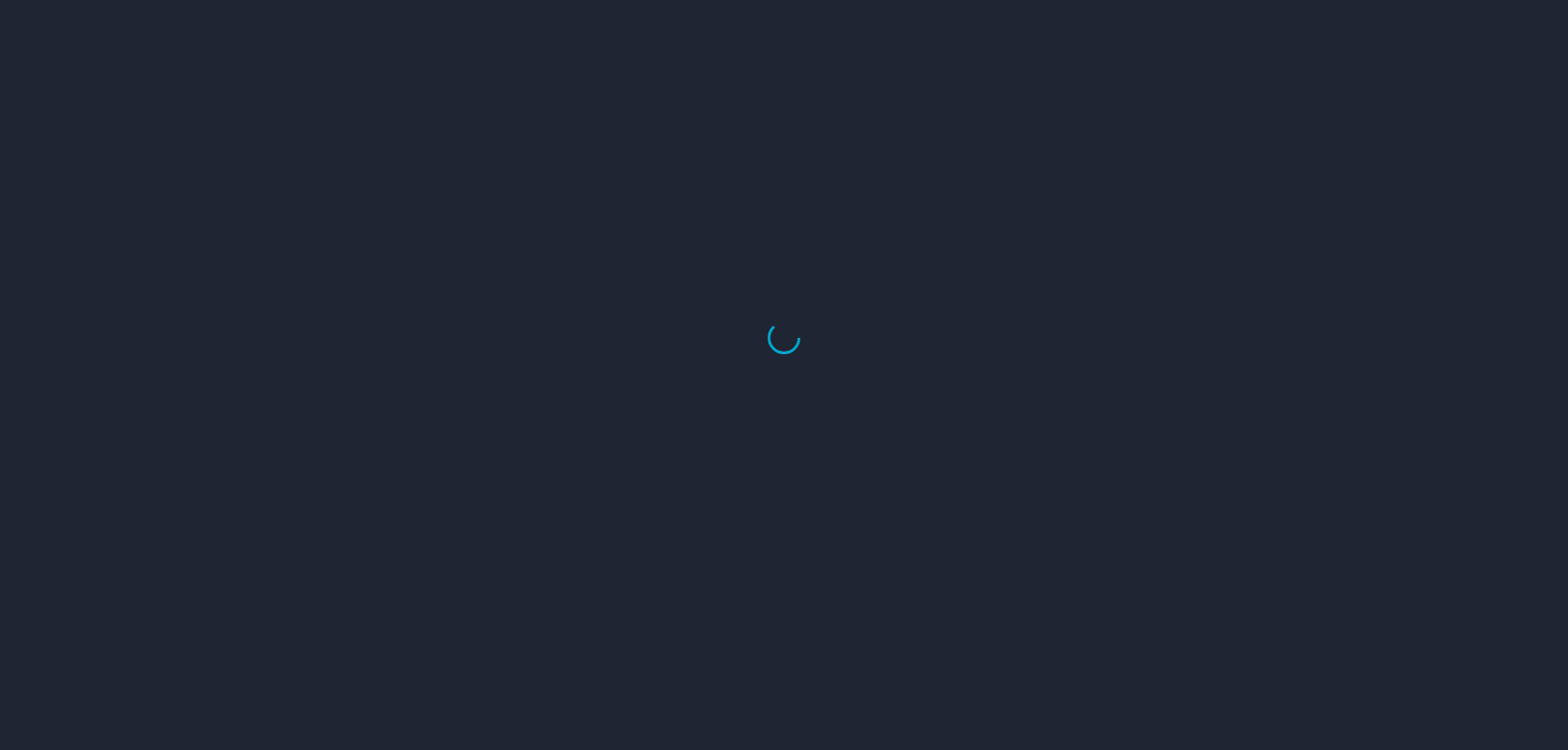
select select "US"
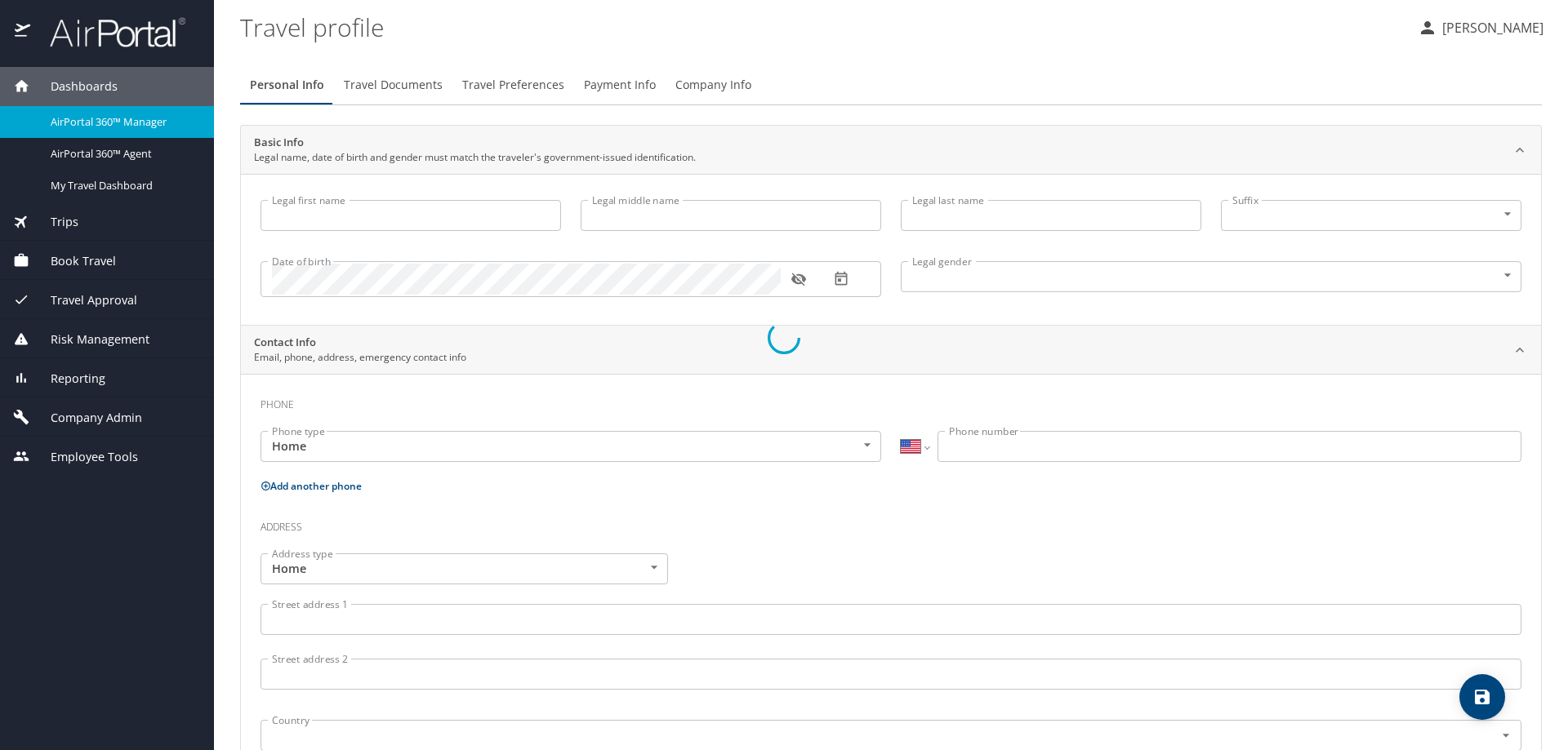
type input "Sanjay"
type input "P"
type input "[PERSON_NAME]"
type input "[DEMOGRAPHIC_DATA]"
select select "CO"
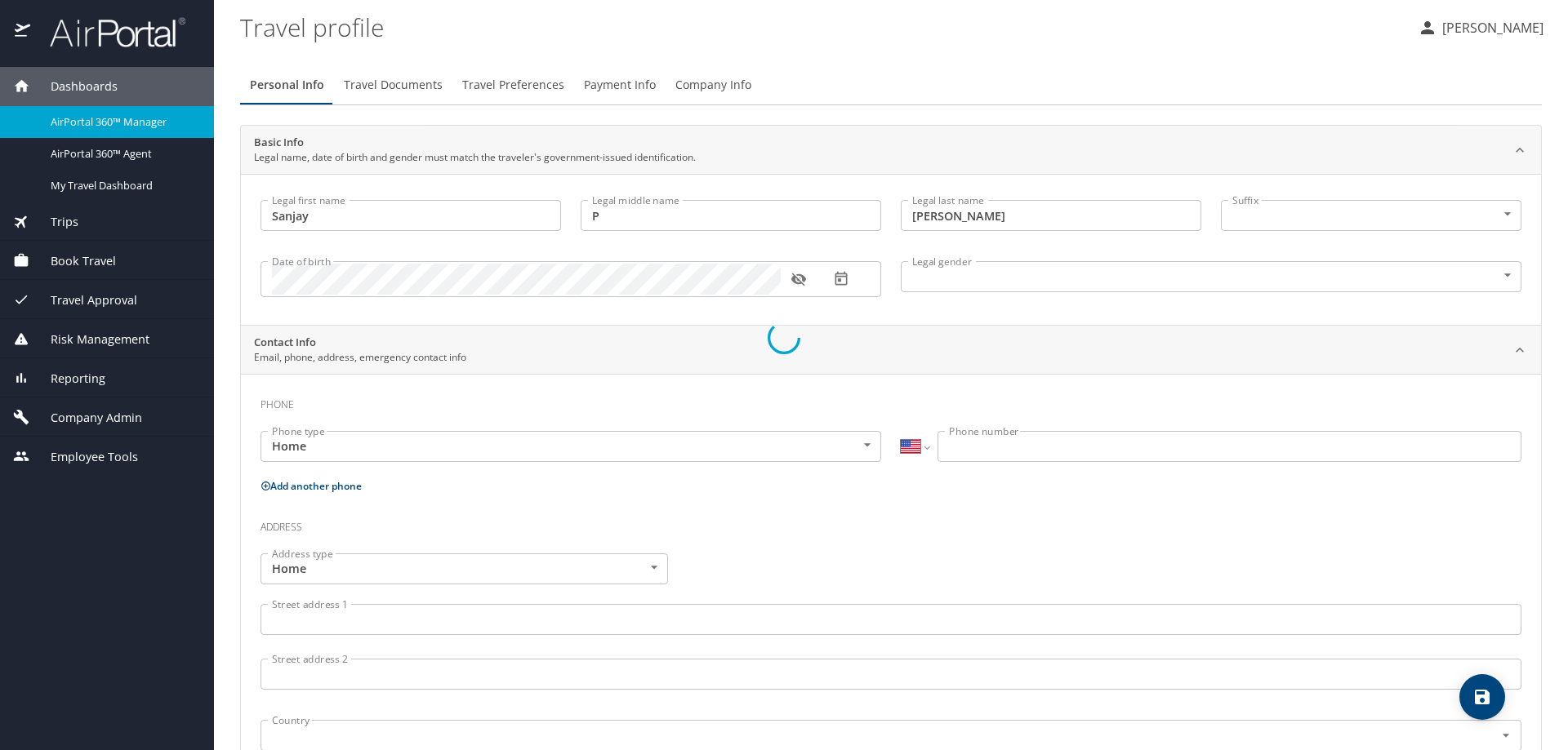
select select "EG"
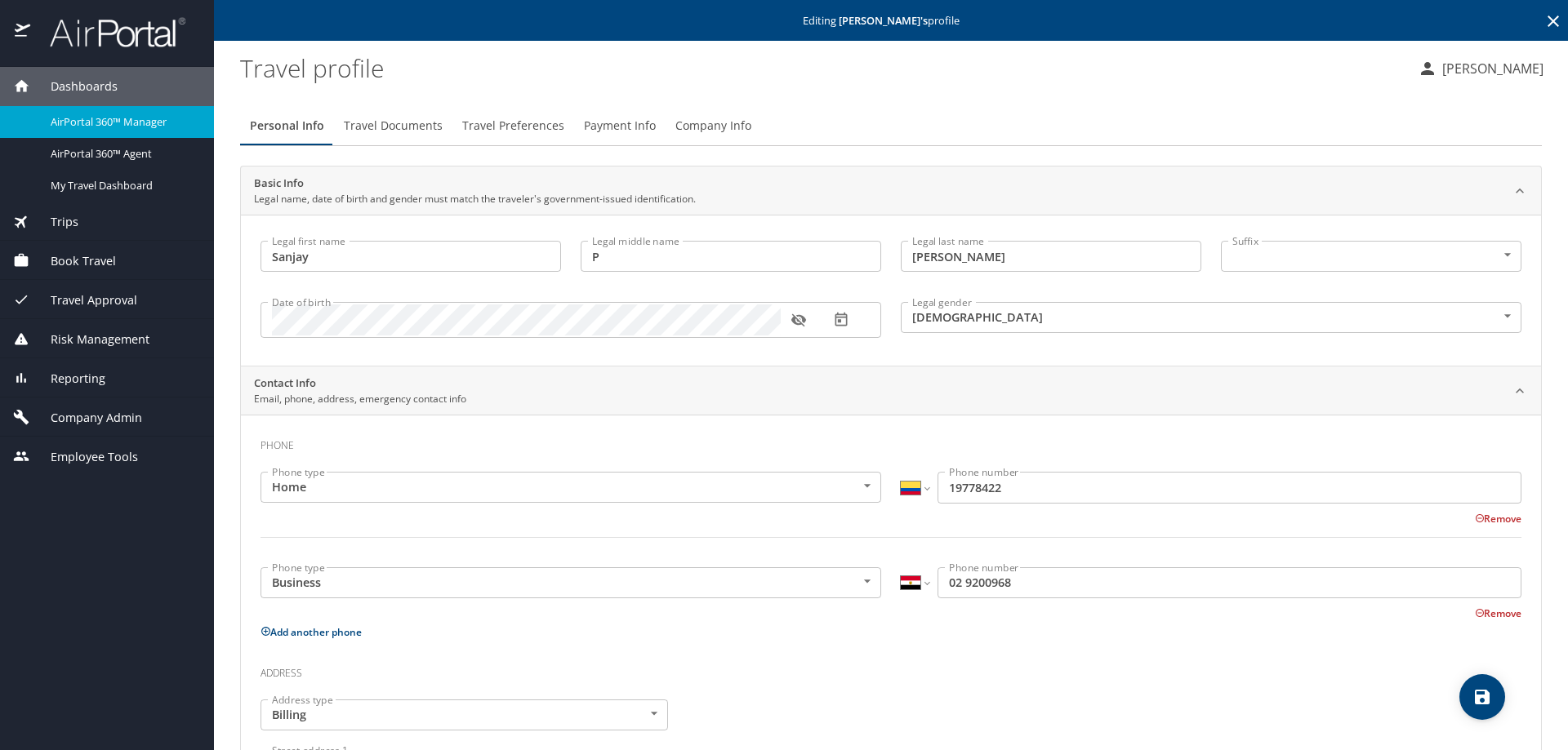
click at [510, 127] on span "Travel Preferences" at bounding box center [513, 126] width 102 height 21
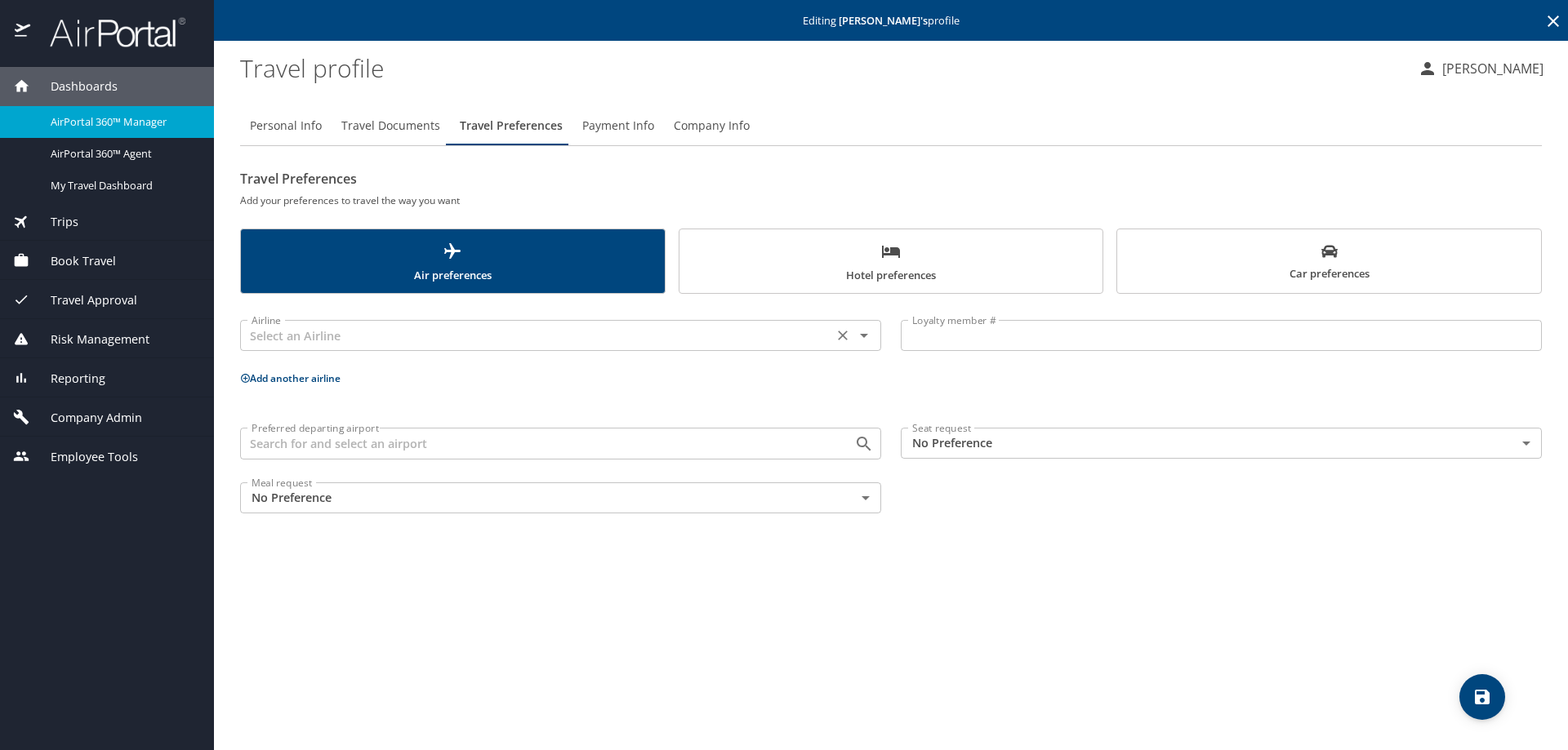
click at [831, 345] on div at bounding box center [852, 335] width 43 height 23
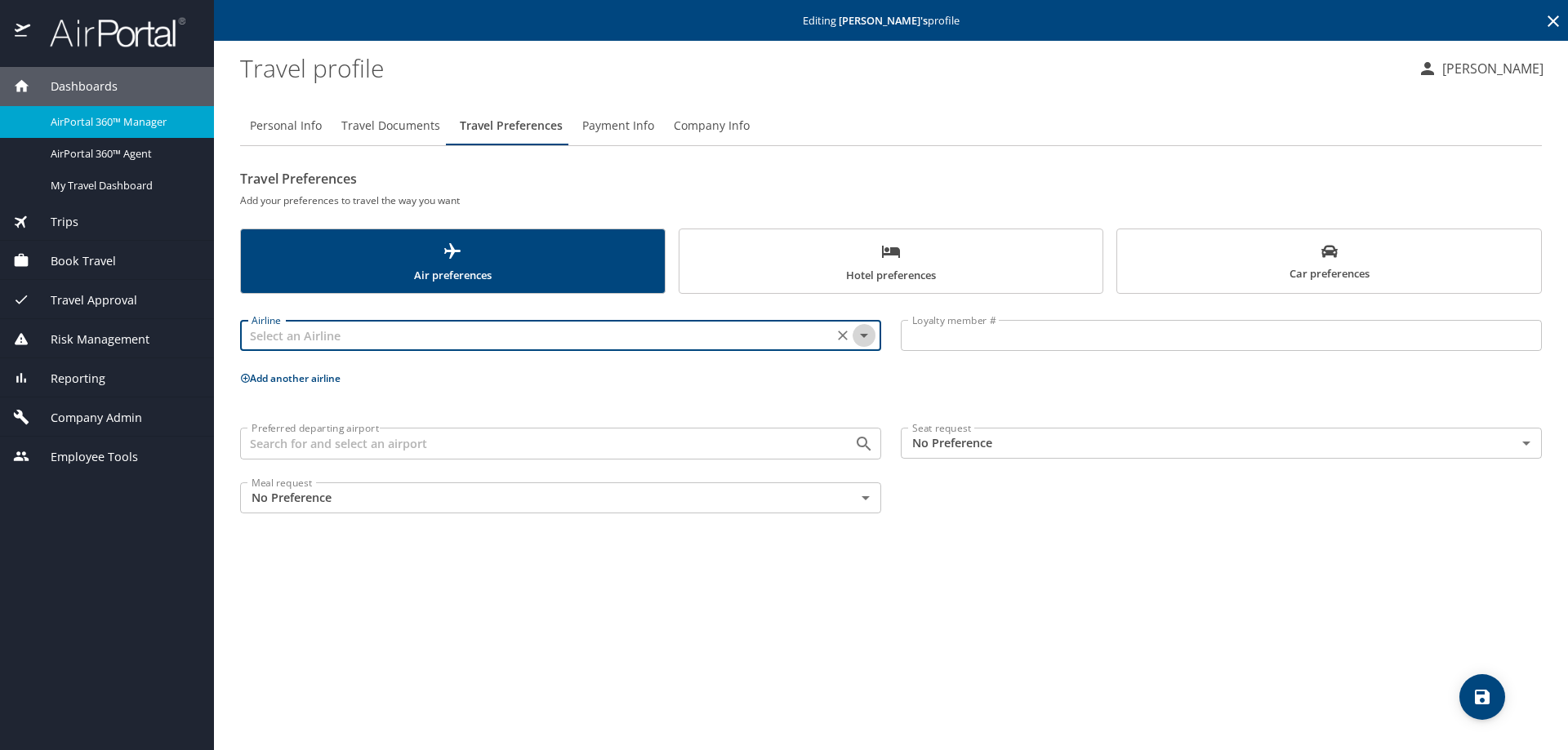
click at [859, 333] on icon "Open" at bounding box center [864, 335] width 20 height 20
click at [378, 375] on li "United Airlines" at bounding box center [559, 375] width 641 height 29
type input "United Airlines"
click at [965, 348] on input "Loyalty member #" at bounding box center [1221, 335] width 641 height 31
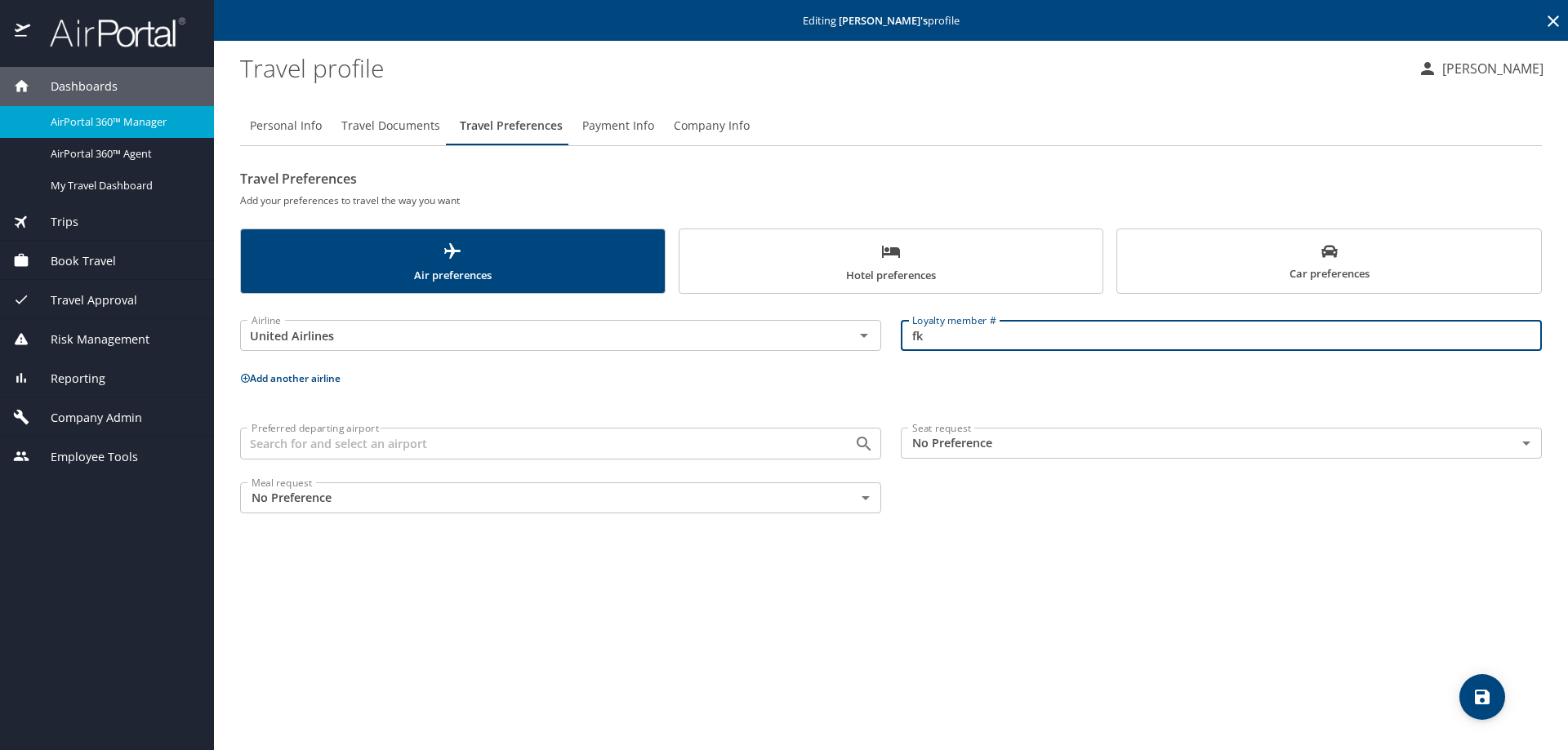
type input "f"
type input "FKU62668"
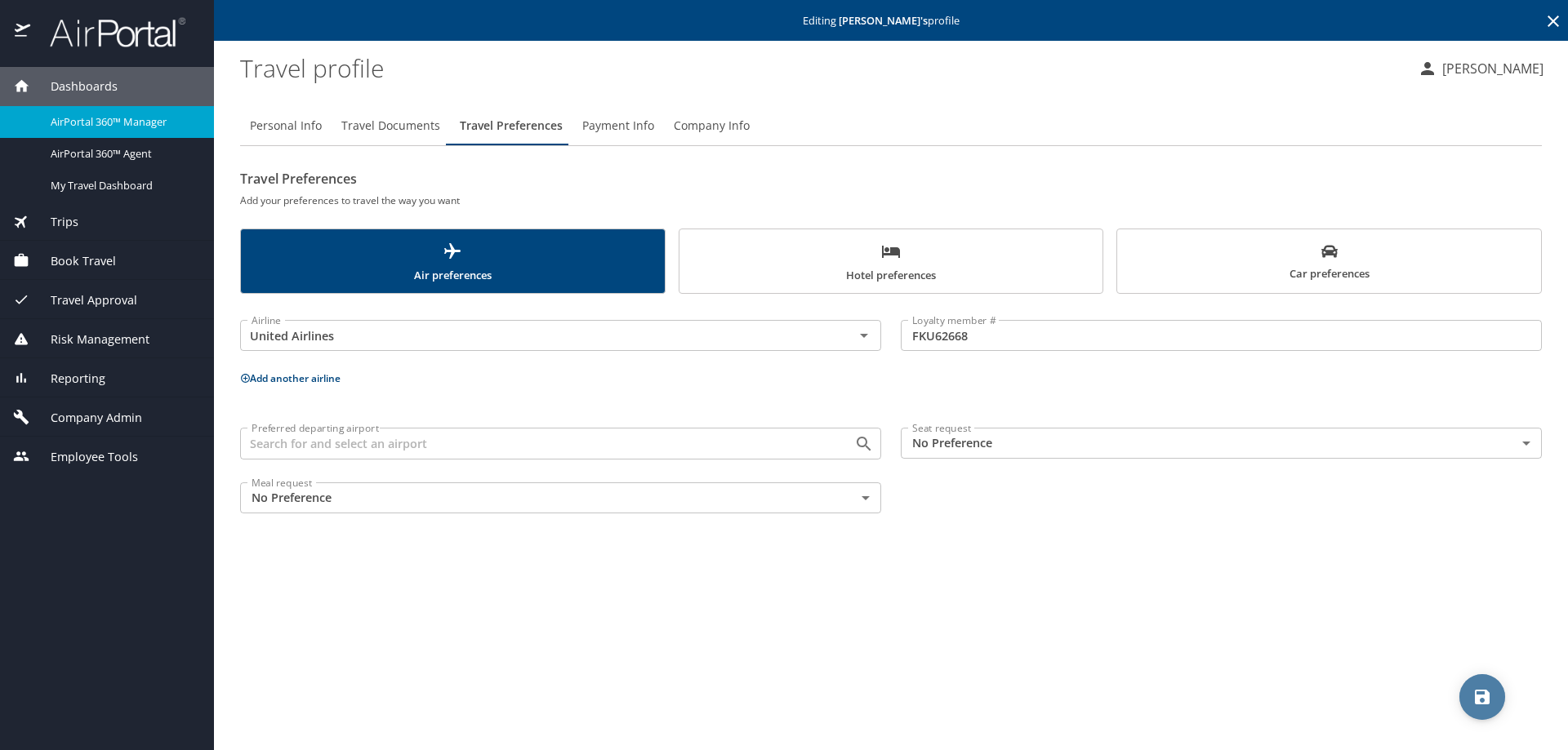
click at [1487, 702] on icon "save" at bounding box center [1482, 697] width 15 height 14
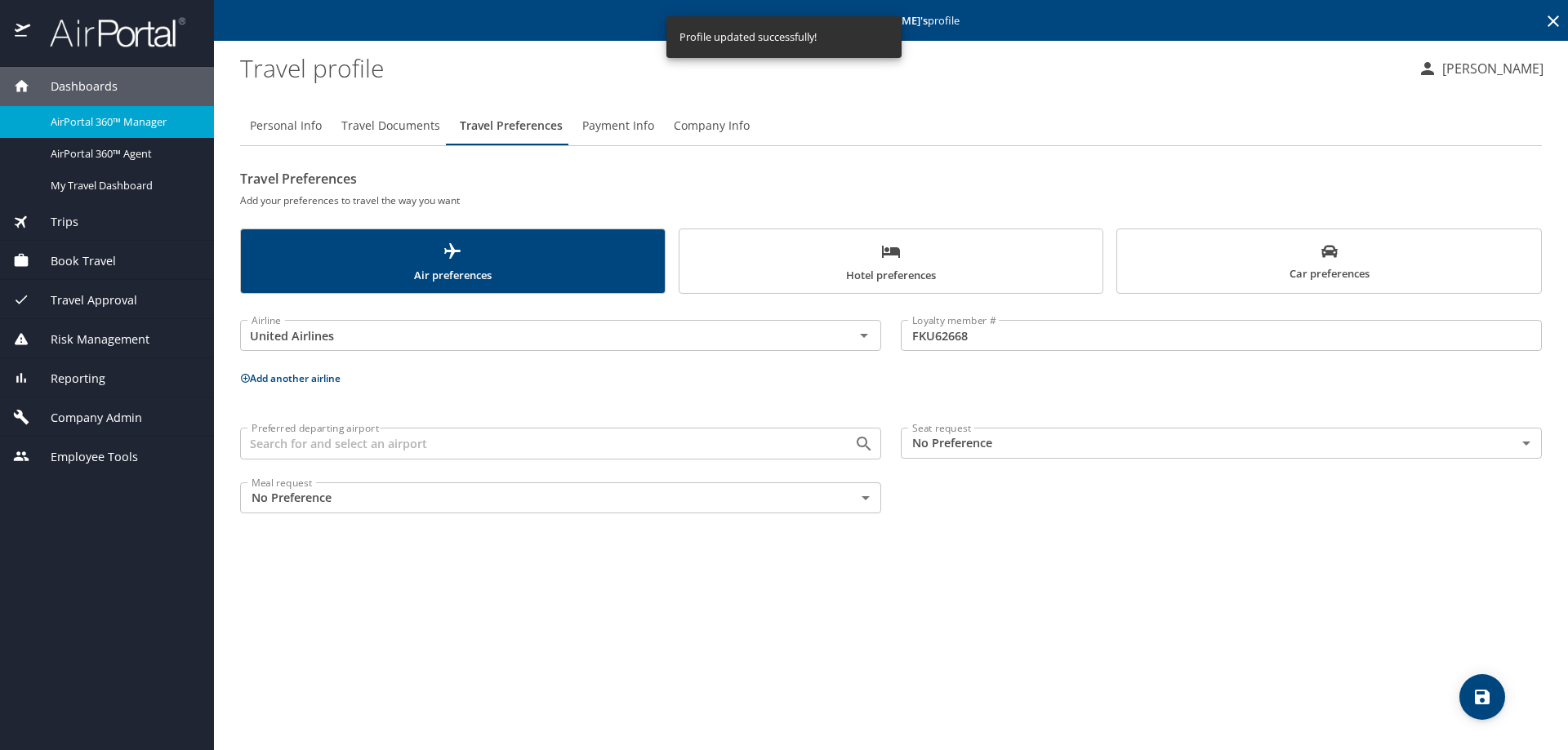
click at [130, 35] on img at bounding box center [108, 32] width 153 height 32
